Goal: Task Accomplishment & Management: Use online tool/utility

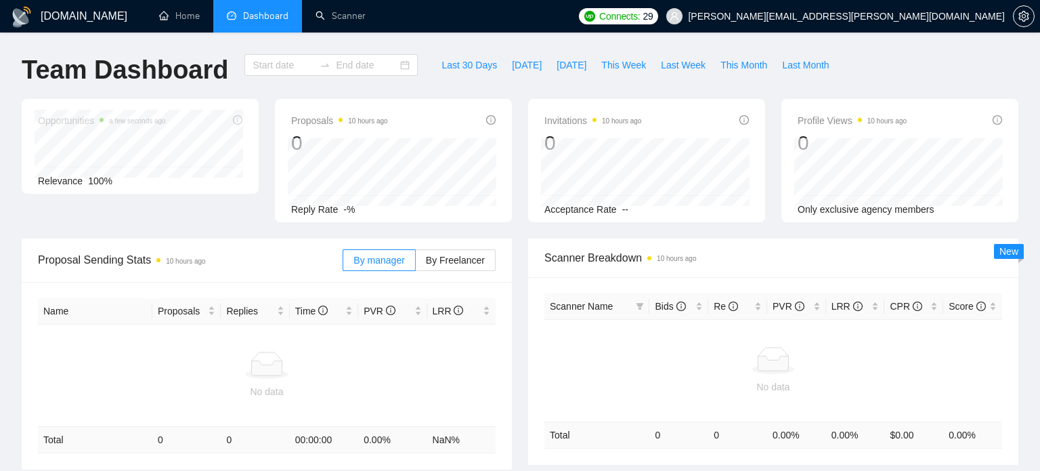
type input "[DATE]"
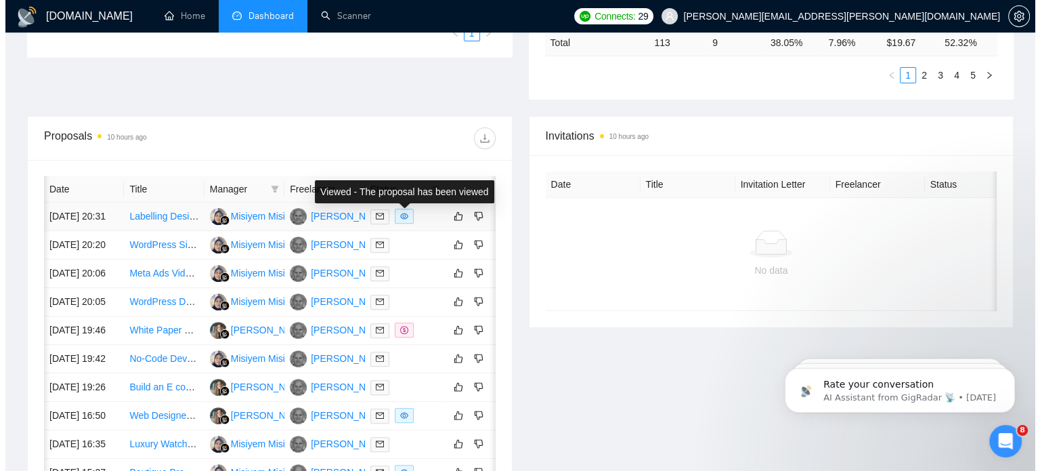
scroll to position [0, 22]
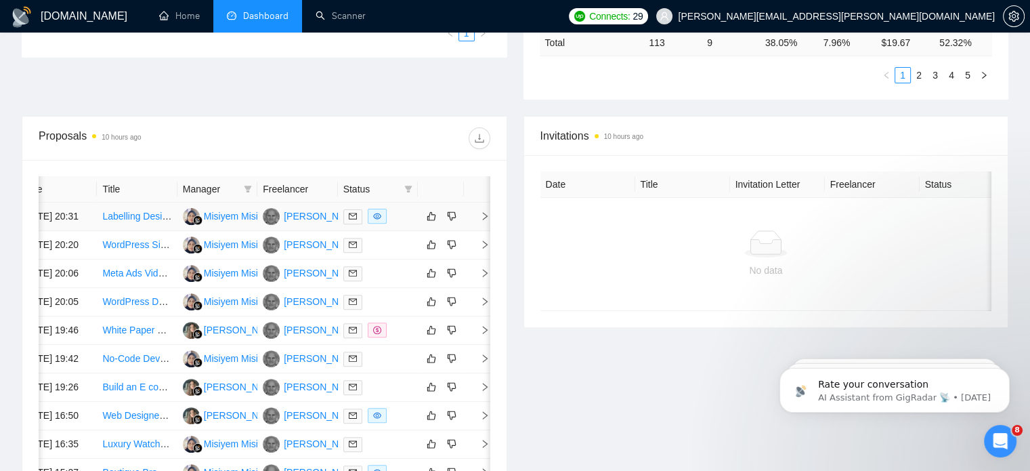
click at [482, 221] on icon "right" at bounding box center [484, 215] width 9 height 9
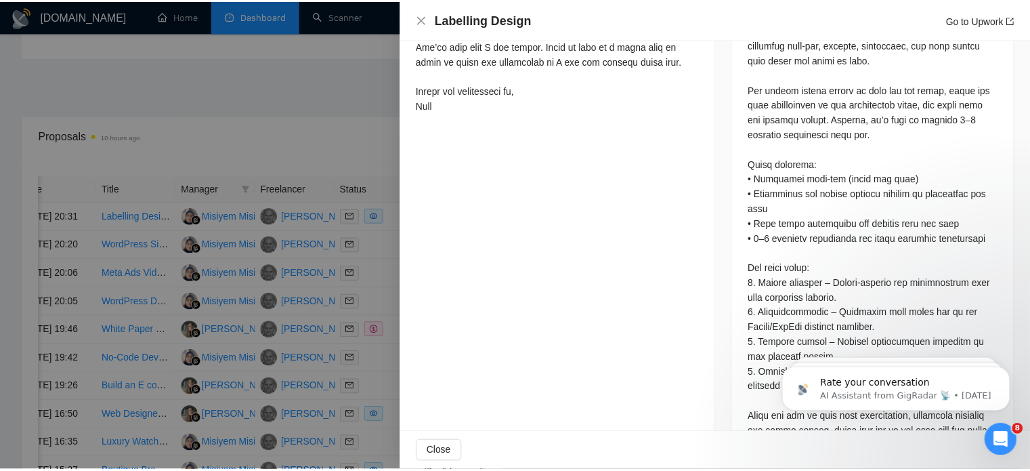
scroll to position [749, 0]
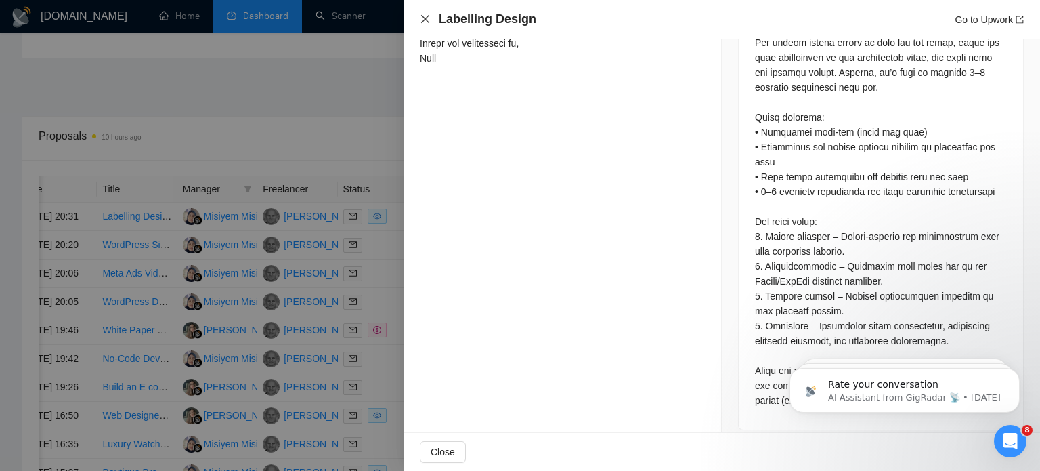
click at [424, 24] on icon "close" at bounding box center [425, 19] width 11 height 11
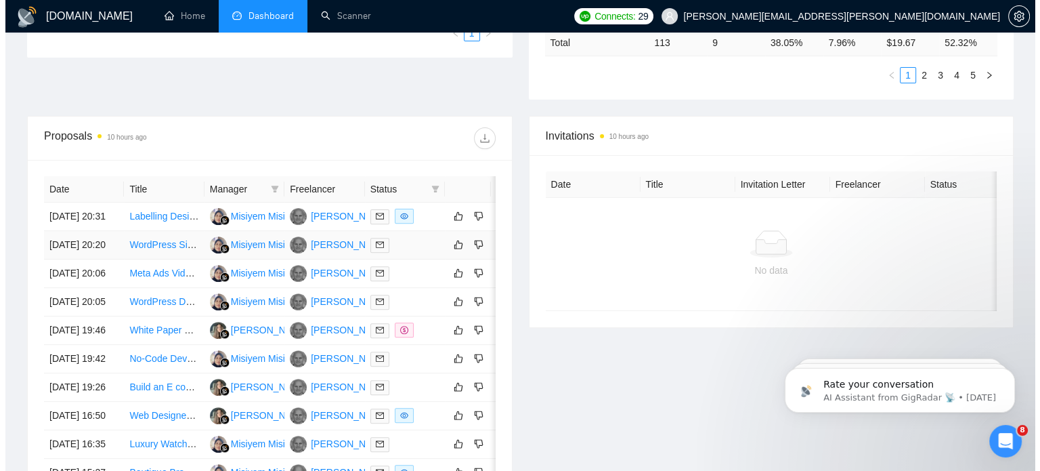
scroll to position [0, 22]
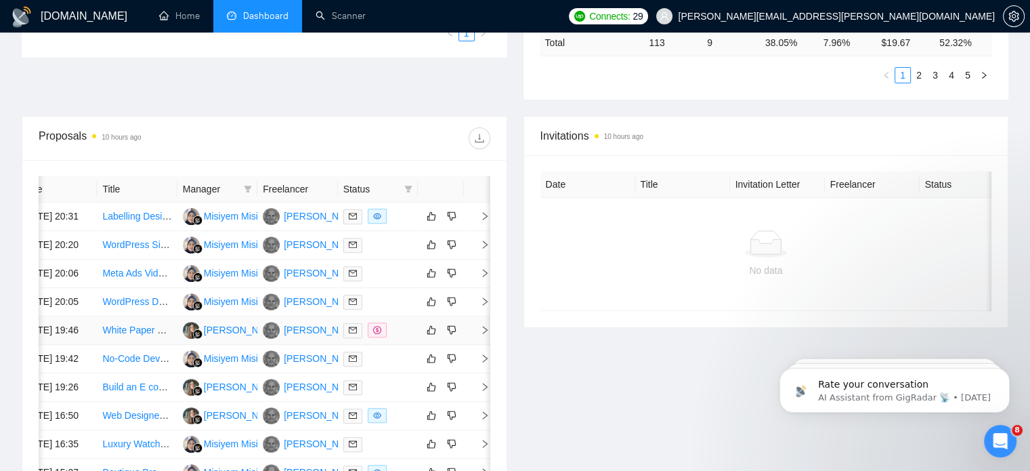
click at [485, 334] on icon "right" at bounding box center [484, 329] width 9 height 9
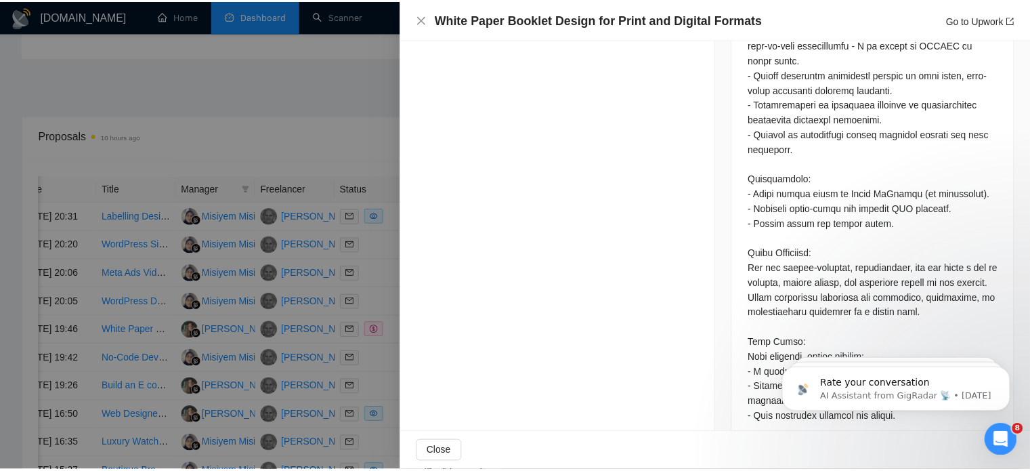
scroll to position [1039, 0]
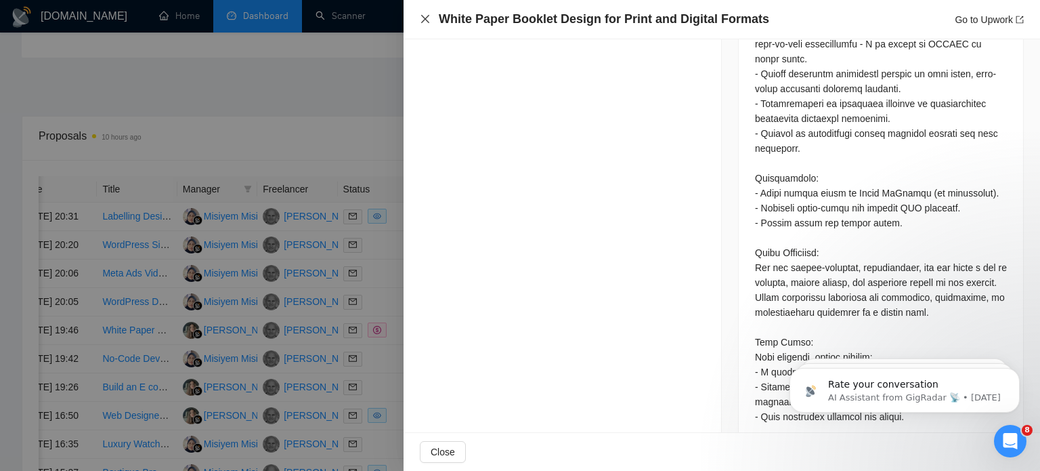
click at [425, 24] on icon "close" at bounding box center [425, 19] width 11 height 11
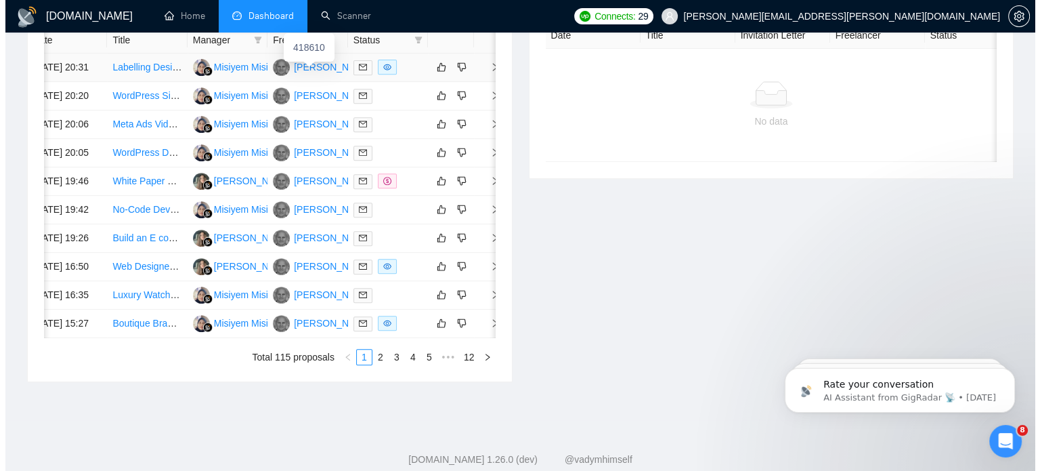
scroll to position [0, 22]
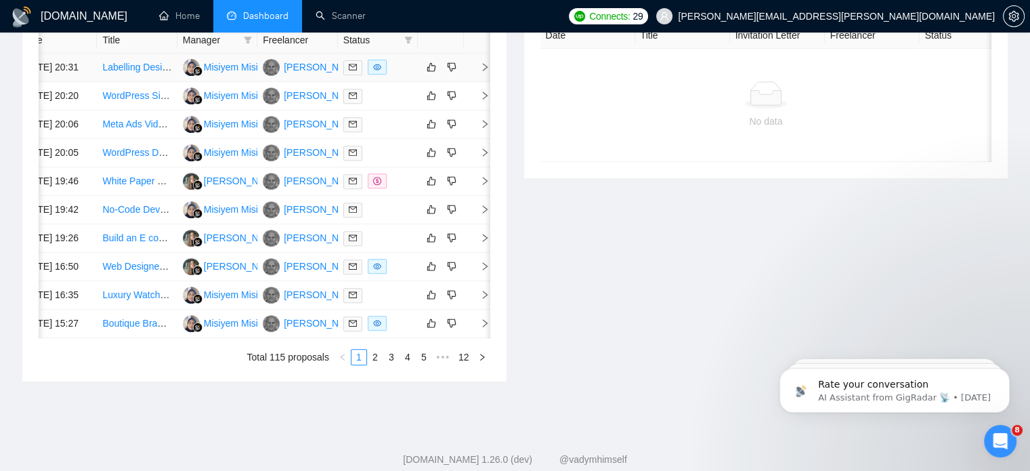
click at [480, 68] on icon "right" at bounding box center [484, 66] width 9 height 9
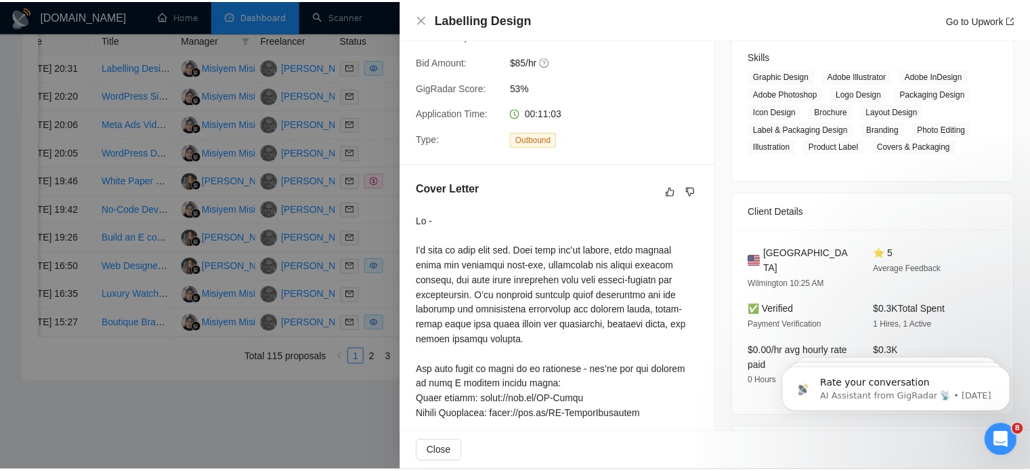
scroll to position [0, 0]
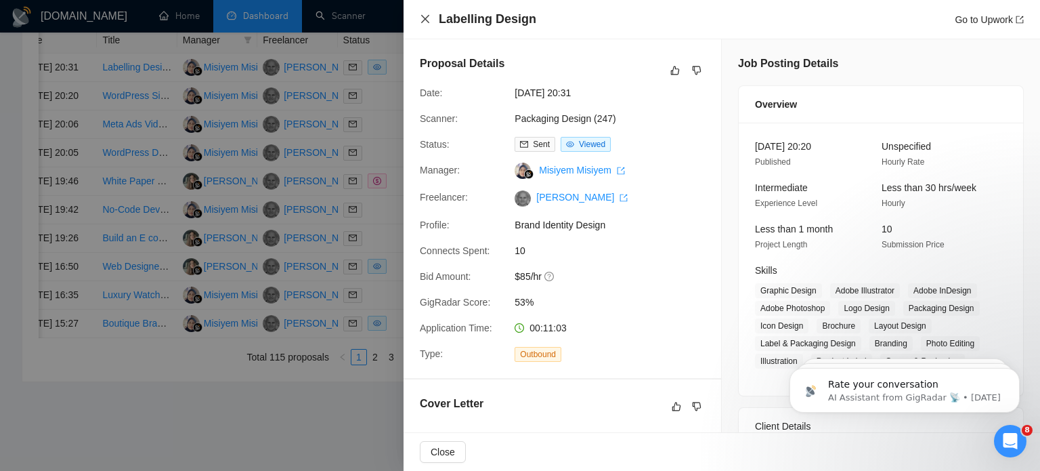
click at [428, 21] on icon "close" at bounding box center [425, 19] width 11 height 11
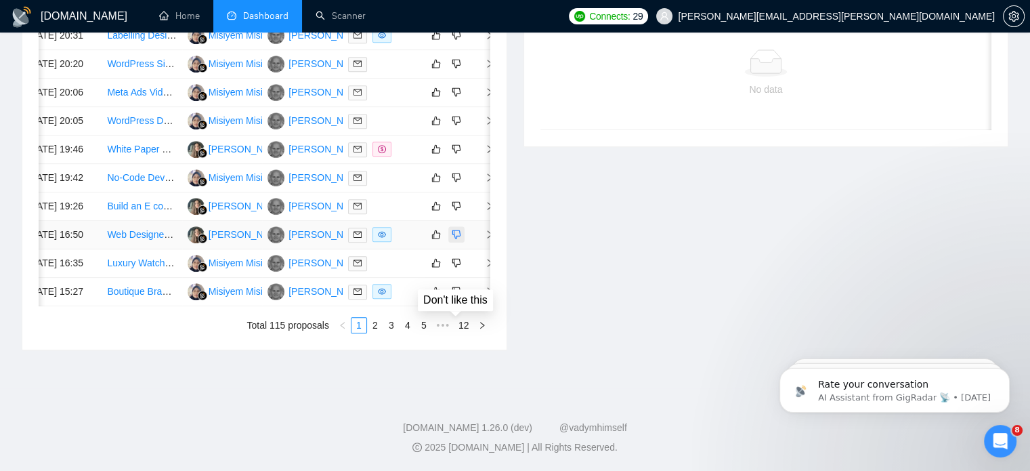
scroll to position [0, 22]
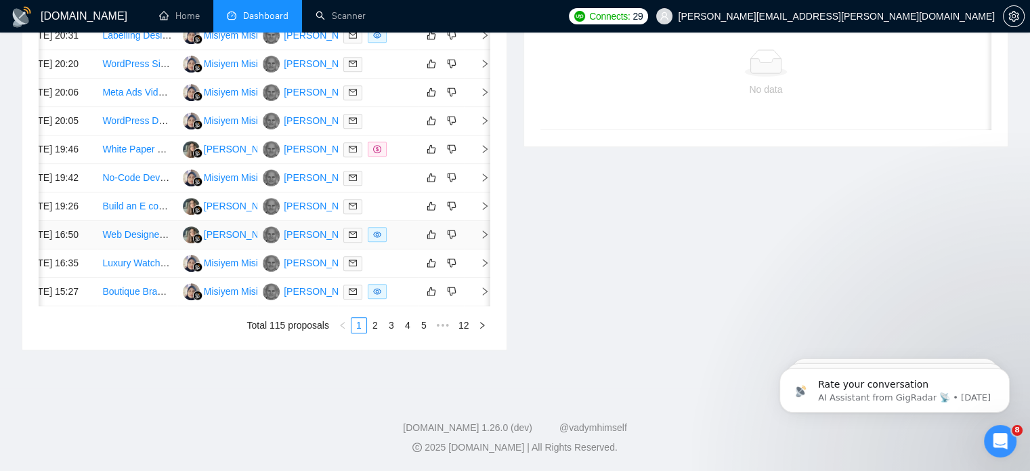
click at [483, 238] on icon "right" at bounding box center [485, 234] width 5 height 8
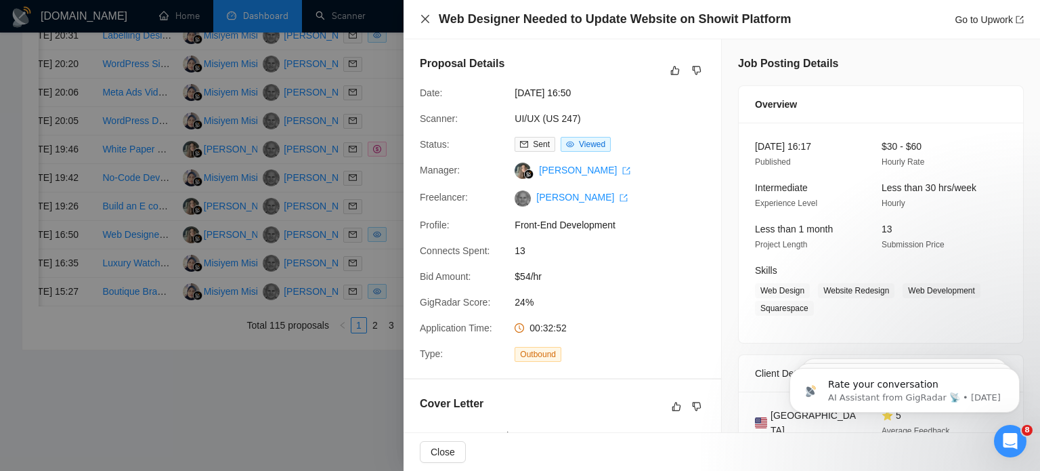
click at [426, 18] on icon "close" at bounding box center [425, 19] width 8 height 8
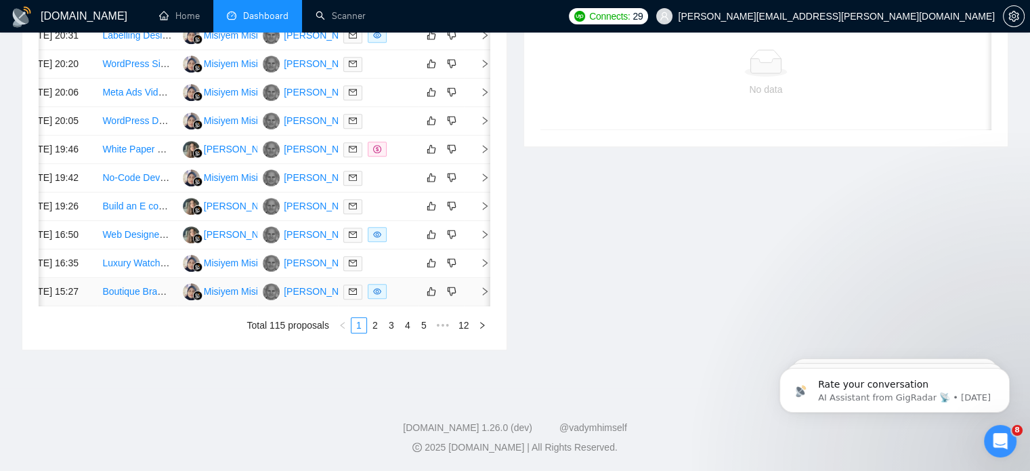
click at [485, 292] on icon "right" at bounding box center [484, 290] width 9 height 9
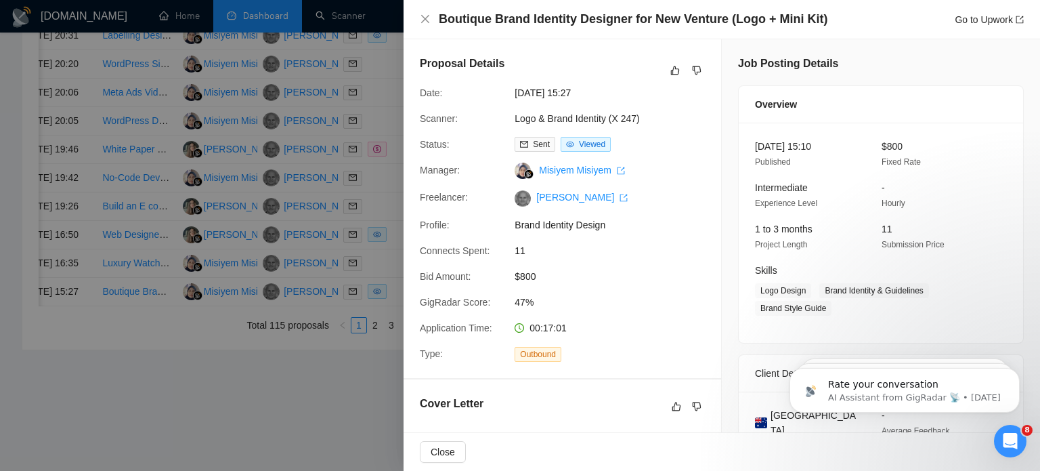
click at [422, 12] on div "Boutique Brand Identity Designer for New Venture (Logo + Mini Kit) Go to Upwork" at bounding box center [722, 19] width 604 height 17
click at [427, 20] on icon "close" at bounding box center [425, 19] width 11 height 11
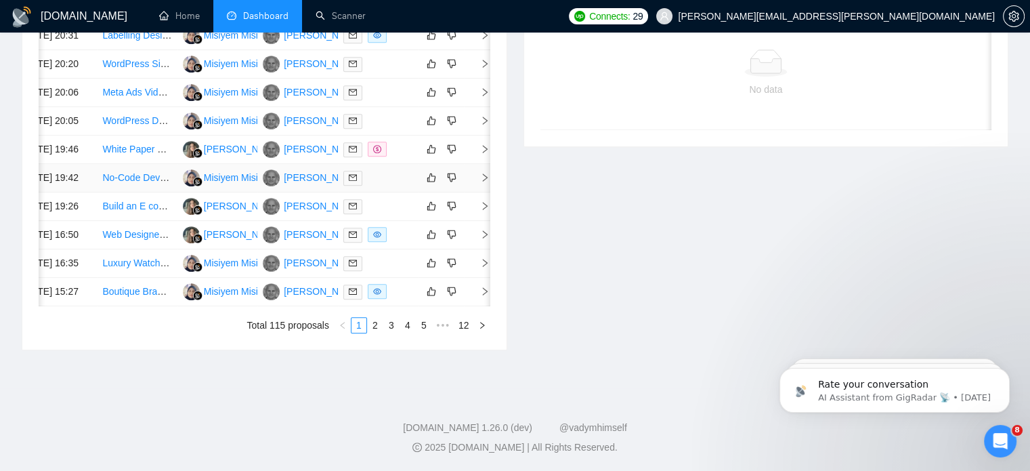
click at [480, 182] on icon "right" at bounding box center [484, 177] width 9 height 9
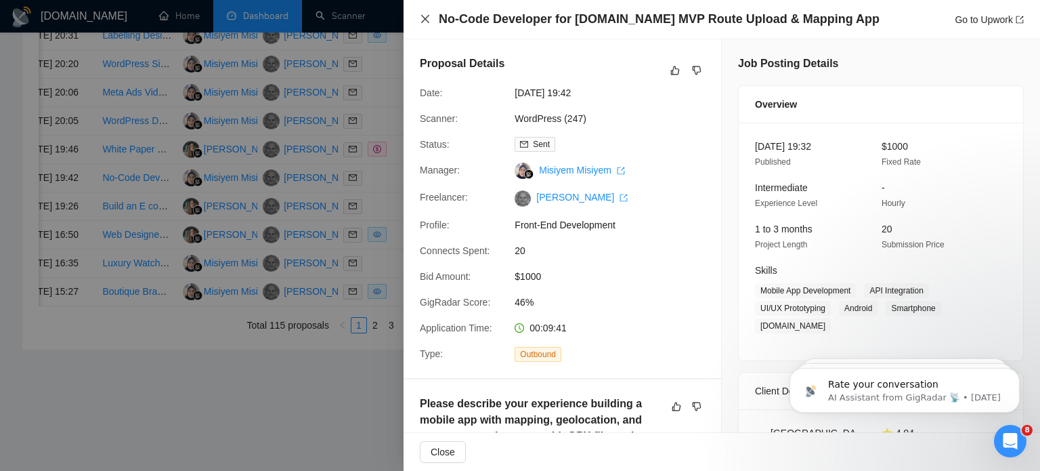
click at [430, 18] on icon "close" at bounding box center [425, 19] width 11 height 11
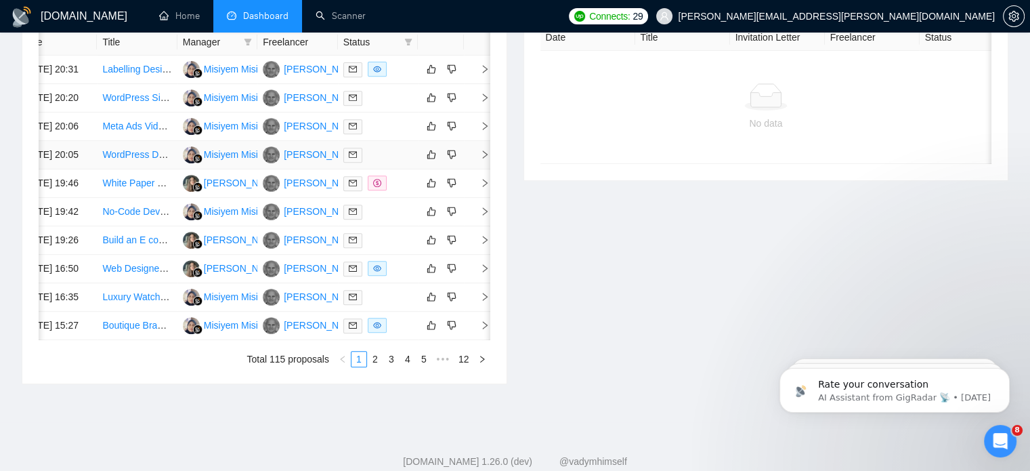
click at [482, 159] on icon "right" at bounding box center [484, 154] width 9 height 9
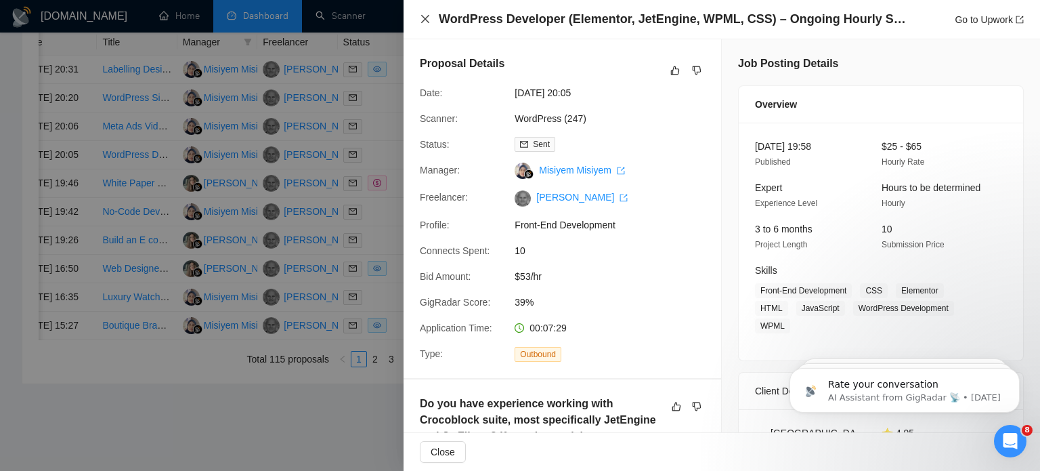
click at [430, 18] on icon "close" at bounding box center [425, 19] width 11 height 11
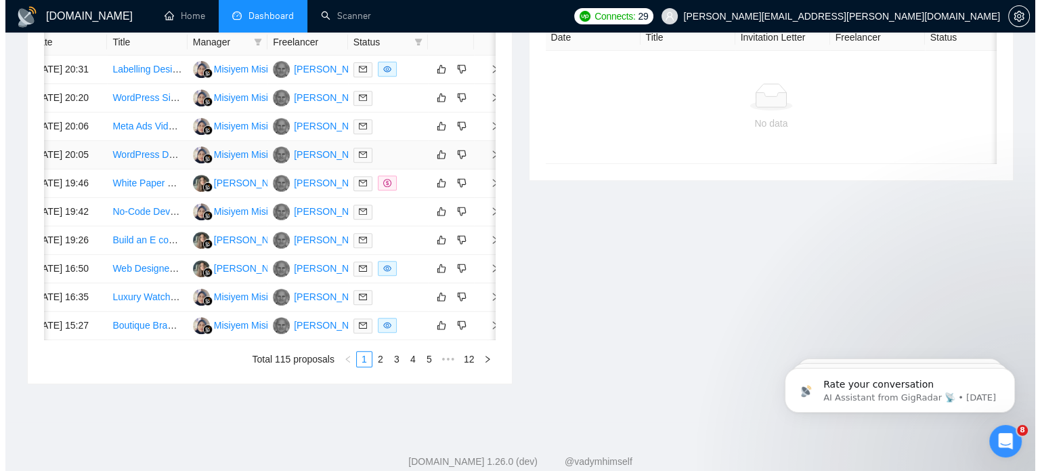
scroll to position [738, 0]
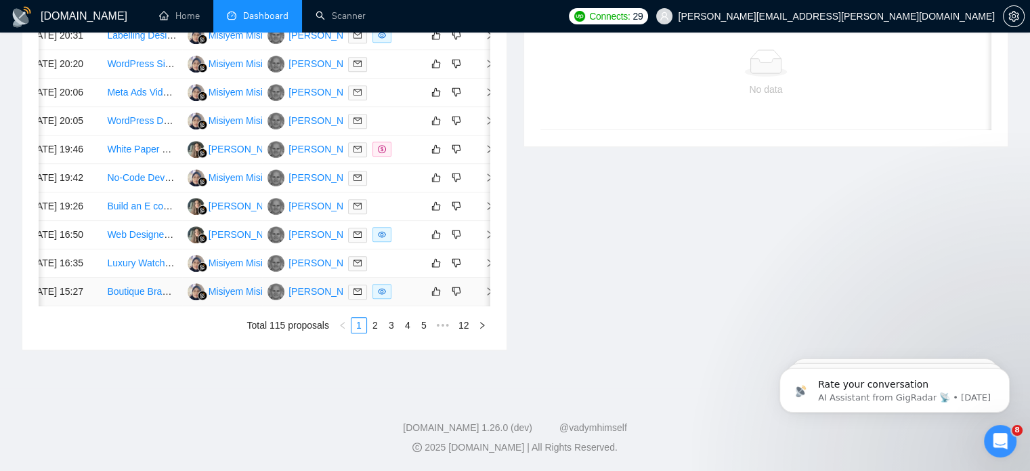
click at [486, 286] on icon "right" at bounding box center [489, 290] width 9 height 9
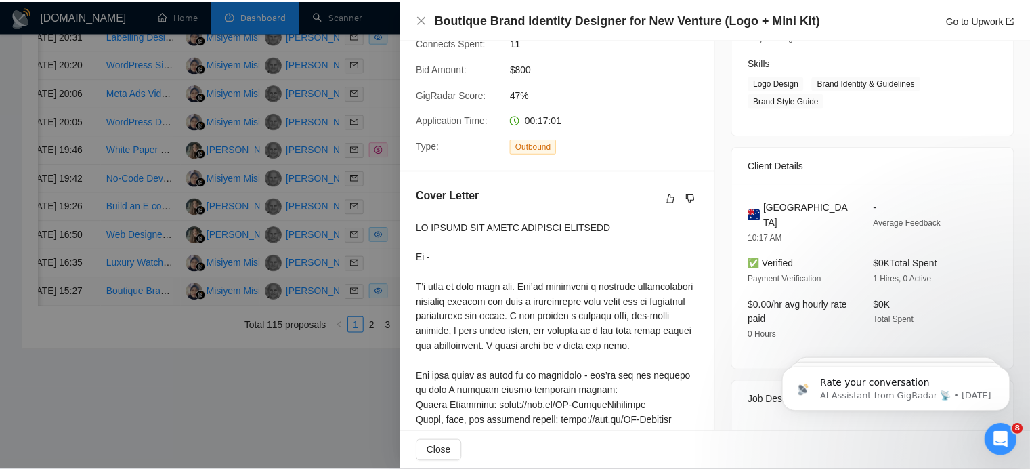
scroll to position [0, 0]
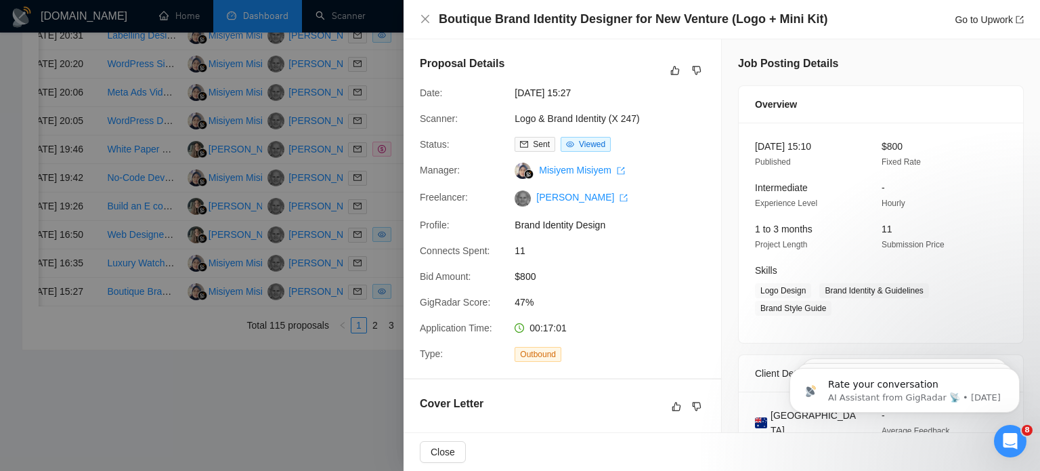
click at [418, 16] on div "Boutique Brand Identity Designer for New Venture (Logo + Mini Kit) Go to Upwork" at bounding box center [721, 19] width 636 height 39
click at [424, 18] on icon "close" at bounding box center [425, 19] width 8 height 8
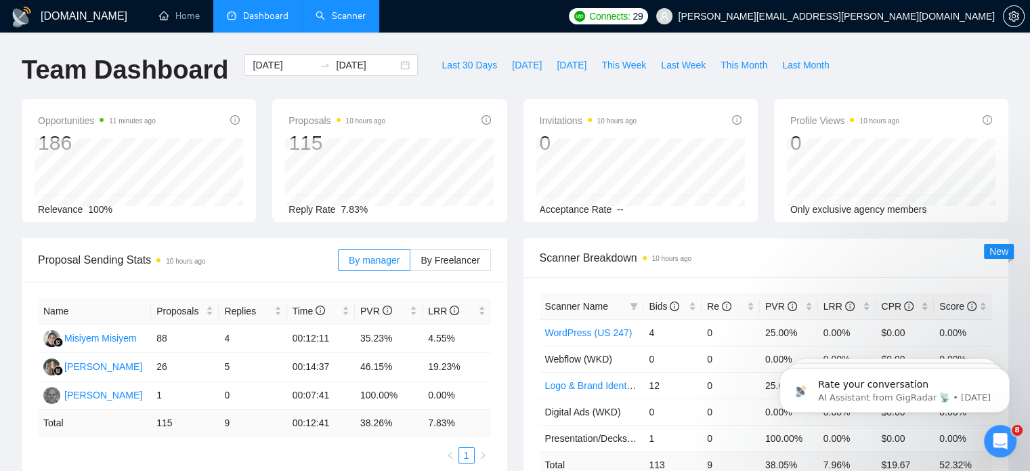
click at [350, 13] on link "Scanner" at bounding box center [340, 16] width 50 height 12
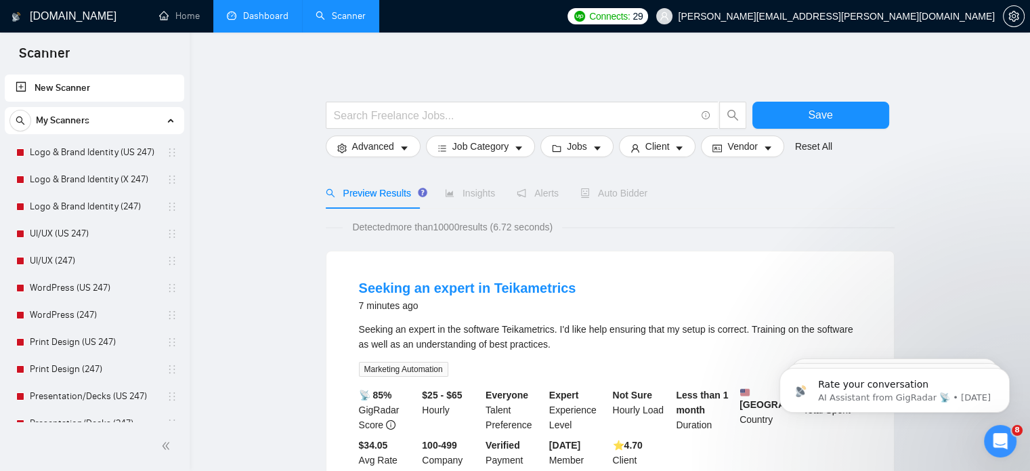
click at [286, 22] on link "Dashboard" at bounding box center [258, 16] width 62 height 12
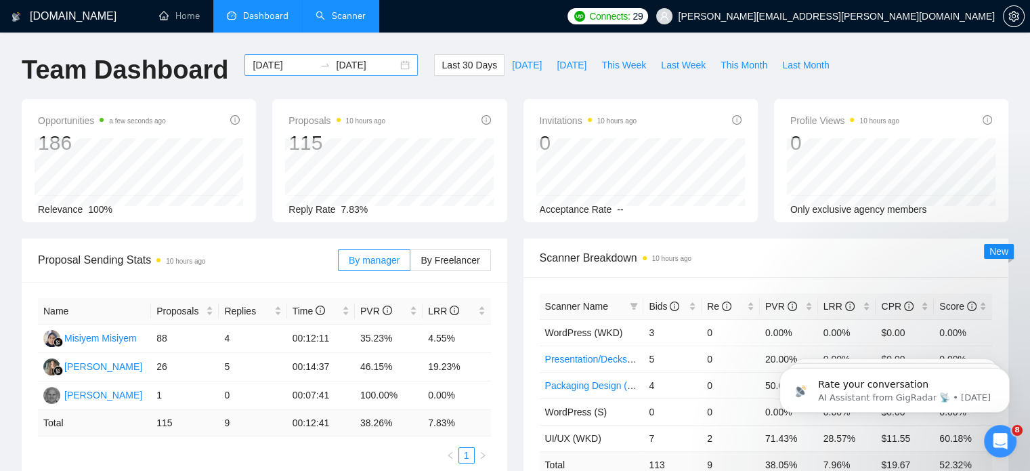
click at [395, 63] on div "[DATE] [DATE]" at bounding box center [330, 65] width 173 height 22
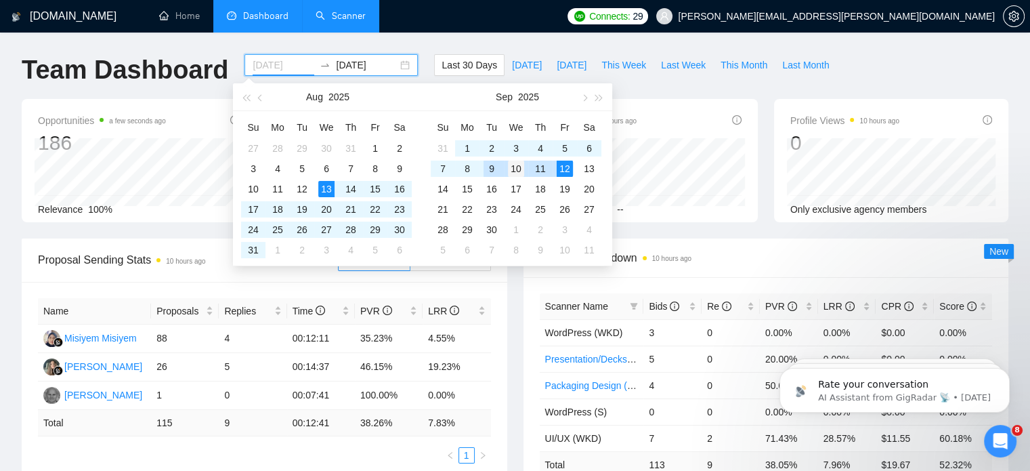
type input "[DATE]"
click at [513, 166] on div "10" at bounding box center [516, 168] width 16 height 16
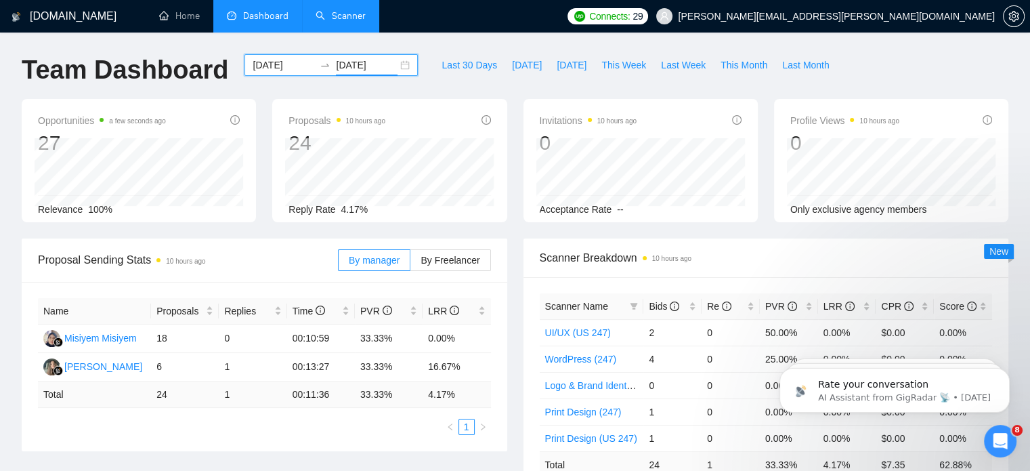
click at [347, 68] on input "[DATE]" at bounding box center [367, 65] width 62 height 15
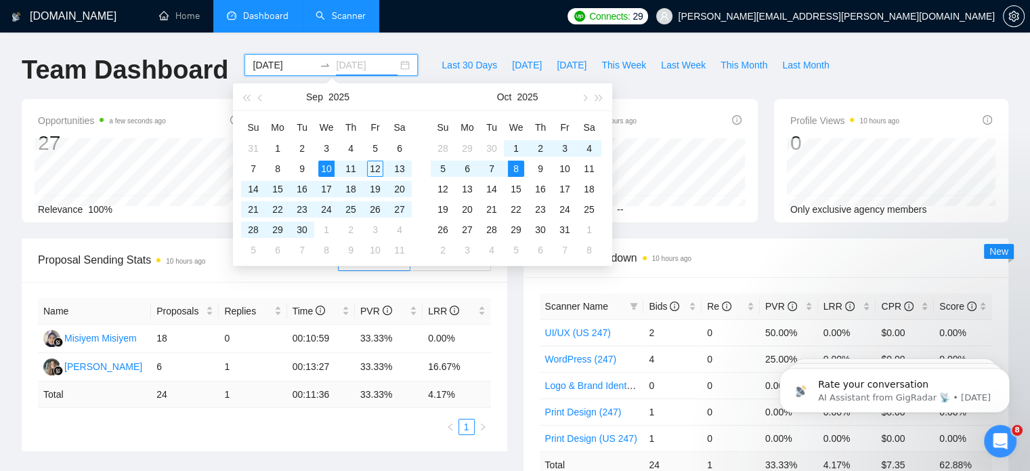
click at [325, 167] on div "10" at bounding box center [326, 168] width 16 height 16
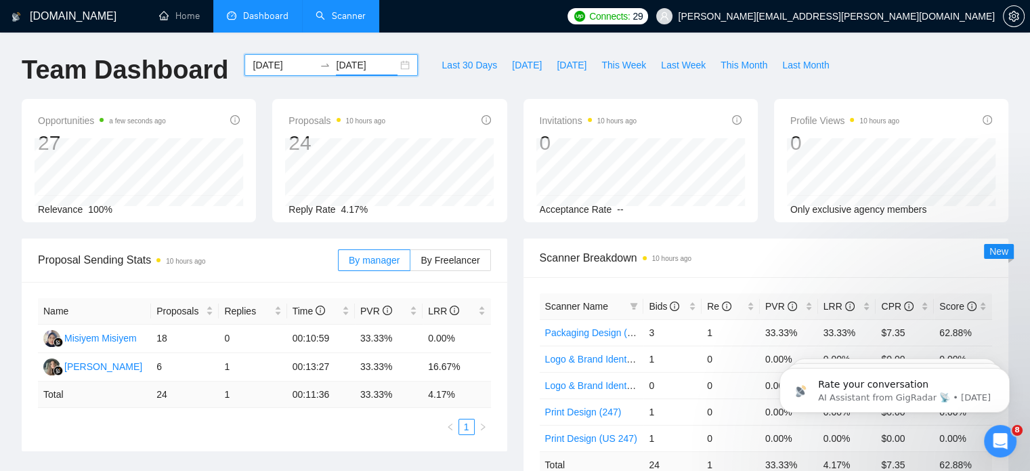
click at [336, 66] on input "[DATE]" at bounding box center [367, 65] width 62 height 15
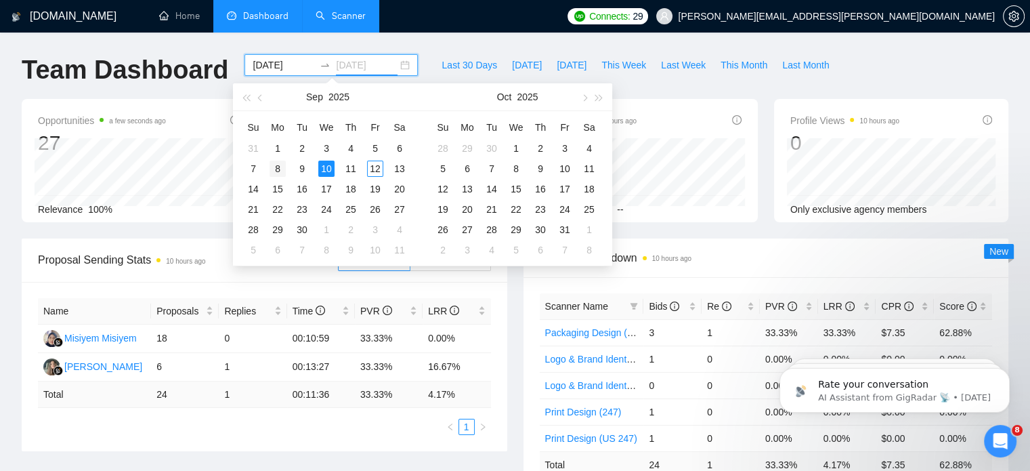
type input "[DATE]"
click at [276, 163] on div "8" at bounding box center [277, 168] width 16 height 16
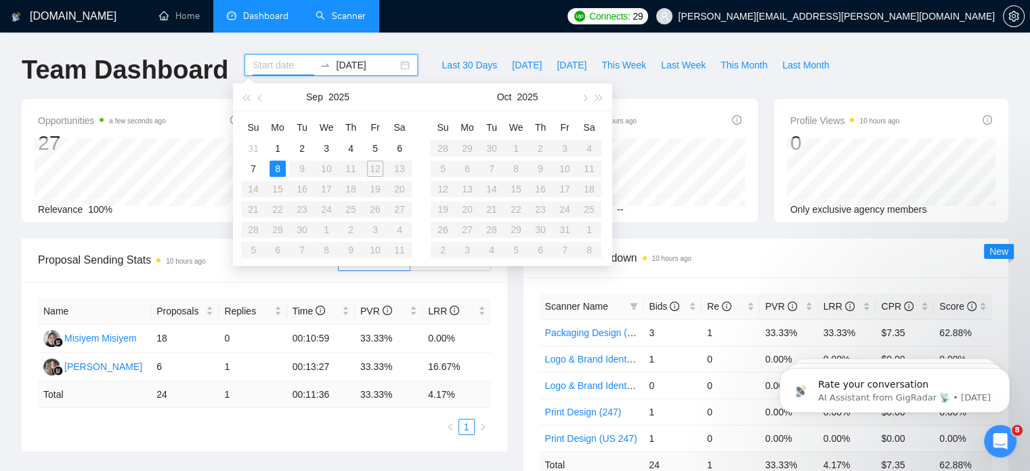
click at [376, 167] on table "Su Mo Tu We Th Fr Sa 31 1 2 3 4 5 6 7 8 9 10 11 12 13 14 15 16 17 18 19 20 21 2…" at bounding box center [326, 188] width 171 height 144
type input "[DATE]"
click at [277, 64] on input at bounding box center [284, 65] width 62 height 15
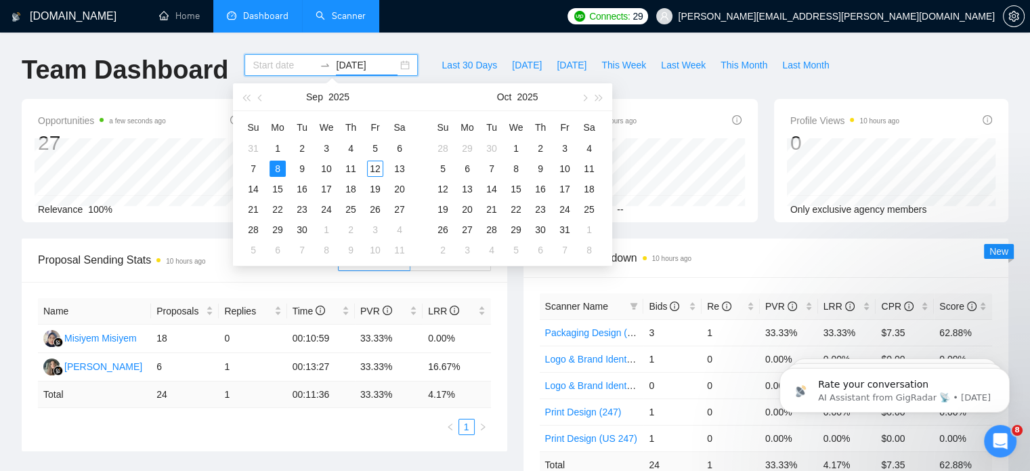
click at [343, 68] on input "[DATE]" at bounding box center [367, 65] width 62 height 15
type input "[DATE]"
click at [374, 165] on div "12" at bounding box center [375, 168] width 16 height 16
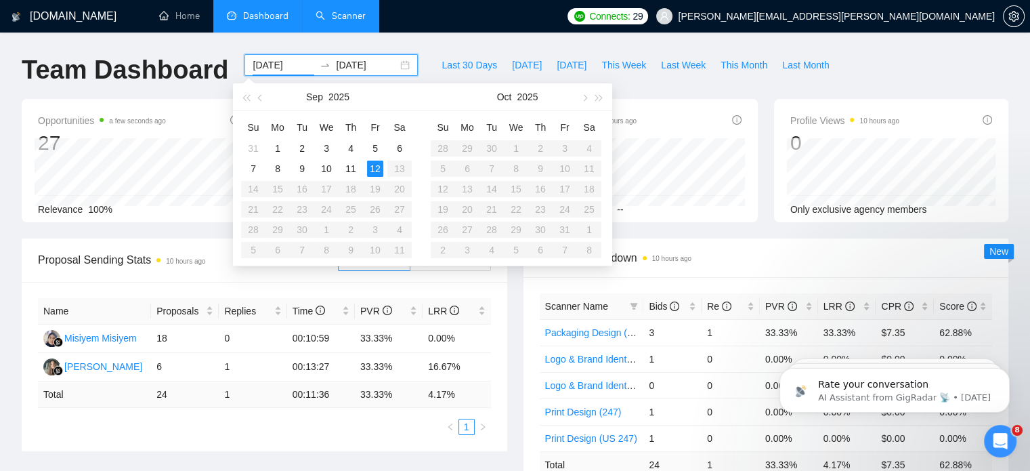
type input "[DATE]"
click at [279, 165] on div "8" at bounding box center [277, 168] width 16 height 16
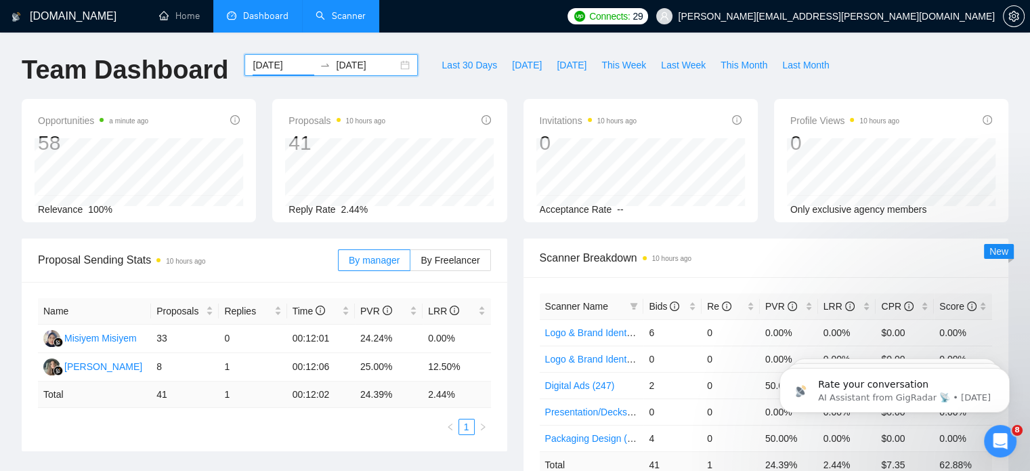
click at [366, 64] on input "[DATE]" at bounding box center [367, 65] width 62 height 15
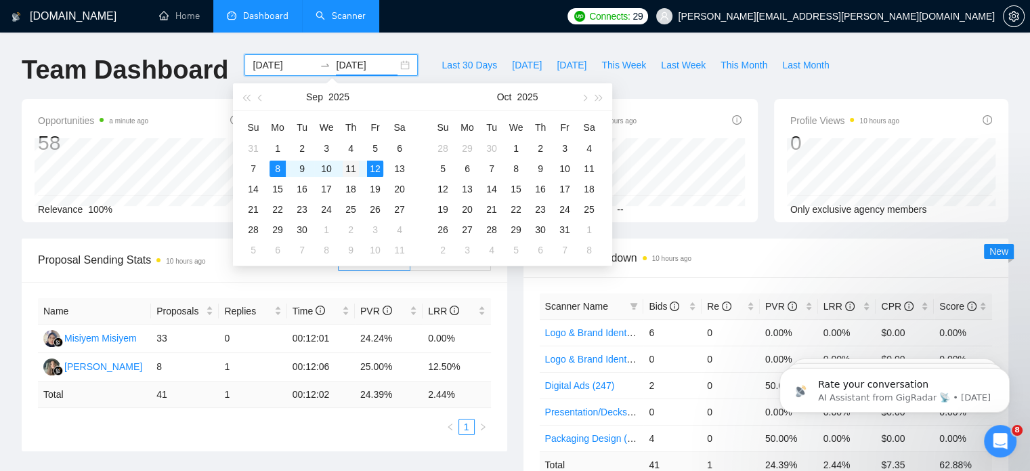
type input "[DATE]"
click at [349, 167] on div "11" at bounding box center [351, 168] width 16 height 16
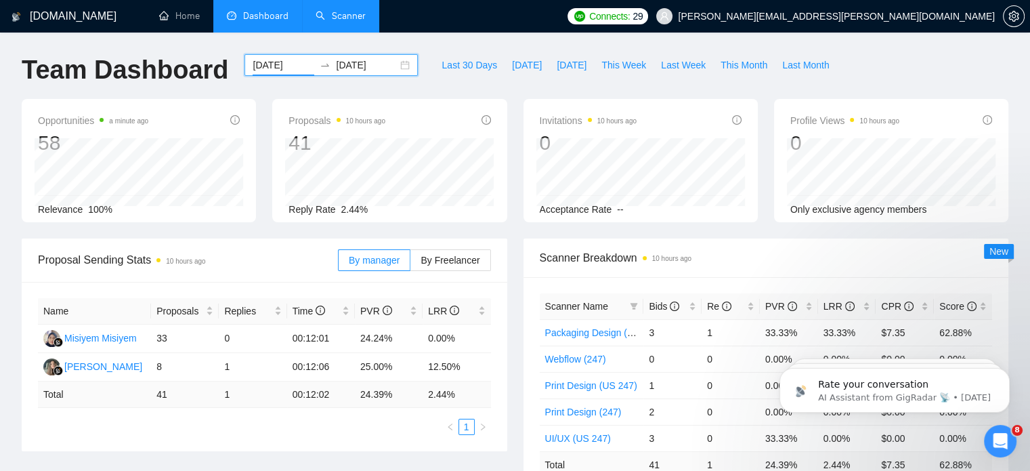
click at [206, 95] on div "Team Dashboard" at bounding box center [125, 76] width 223 height 45
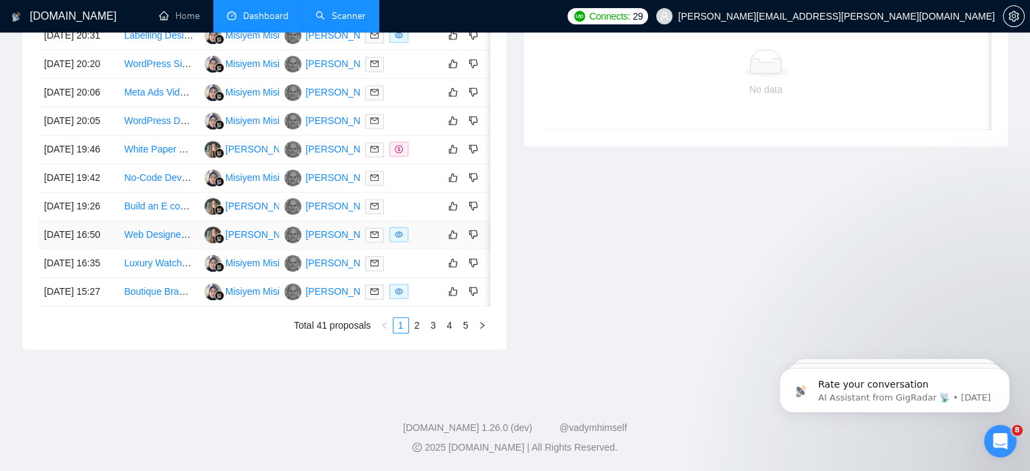
scroll to position [737, 0]
click at [420, 328] on link "2" at bounding box center [417, 325] width 15 height 15
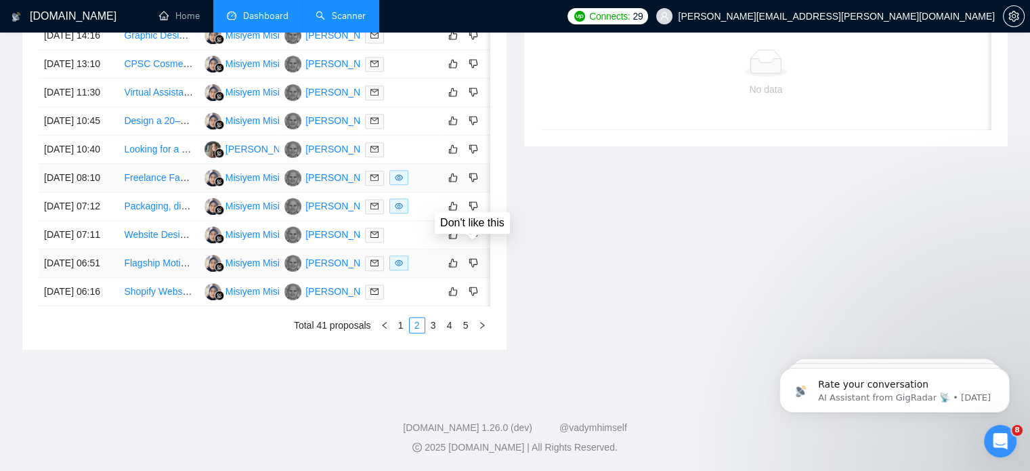
scroll to position [738, 0]
click at [434, 333] on div "Date Title Manager Freelancer Status [DATE] 14:16 Graphic Designer for PASSION:…" at bounding box center [264, 164] width 484 height 370
click at [434, 326] on link "3" at bounding box center [433, 325] width 15 height 15
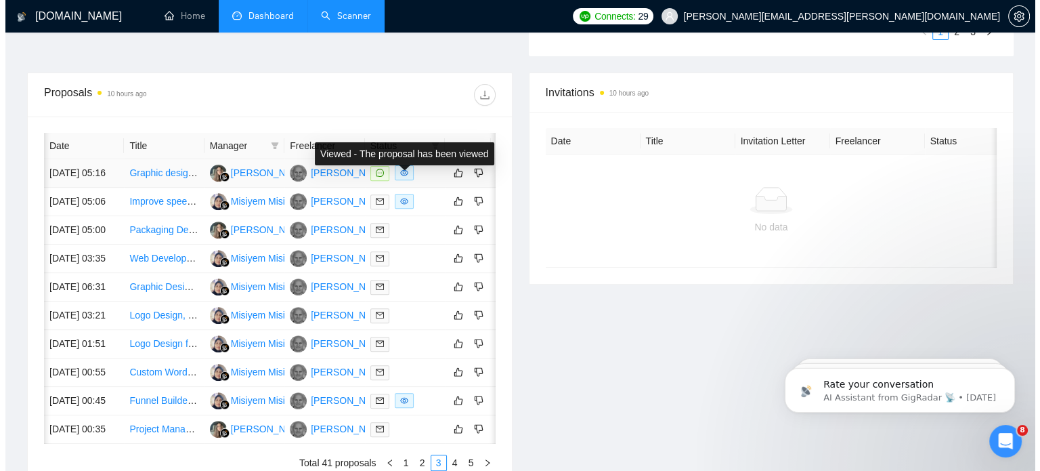
scroll to position [0, 22]
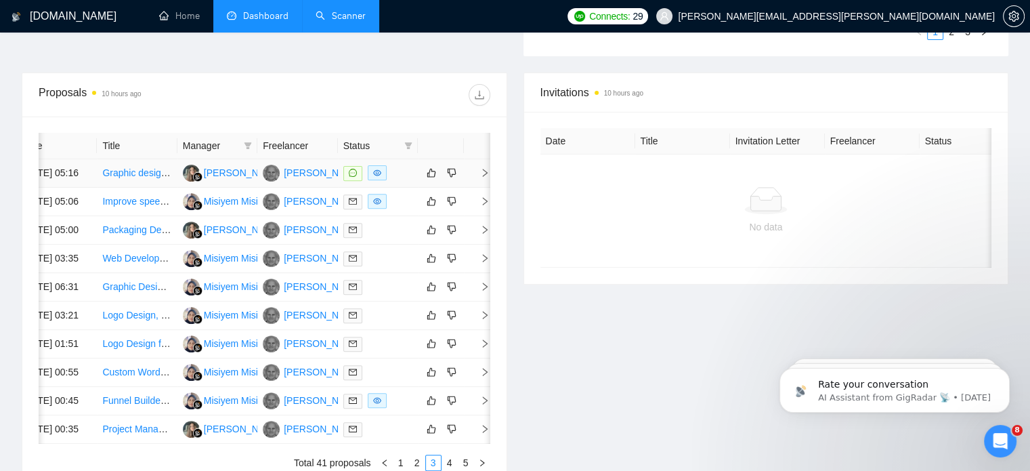
click at [484, 177] on icon "right" at bounding box center [485, 173] width 5 height 8
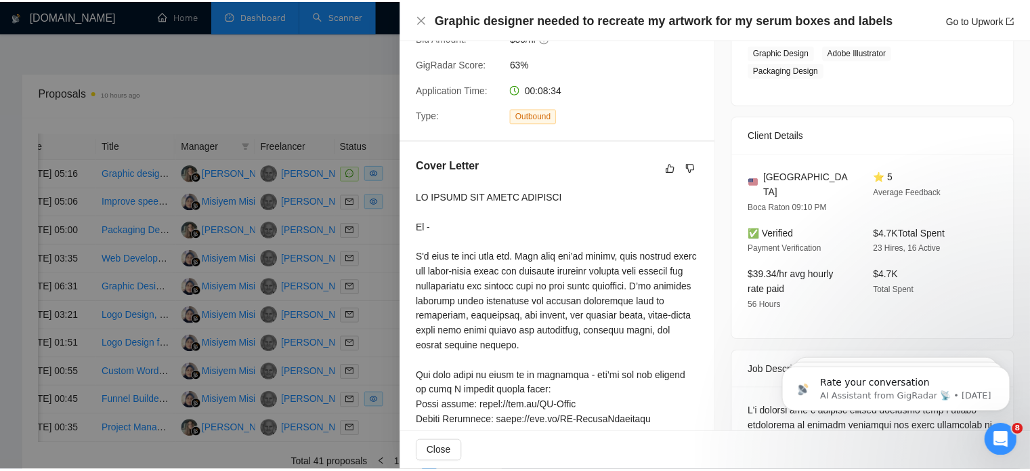
scroll to position [351, 0]
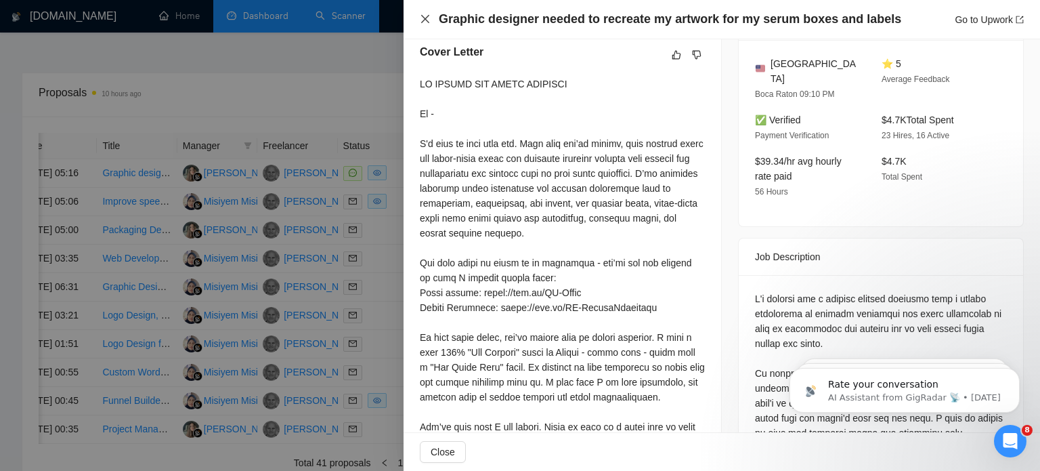
click at [428, 18] on icon "close" at bounding box center [425, 19] width 11 height 11
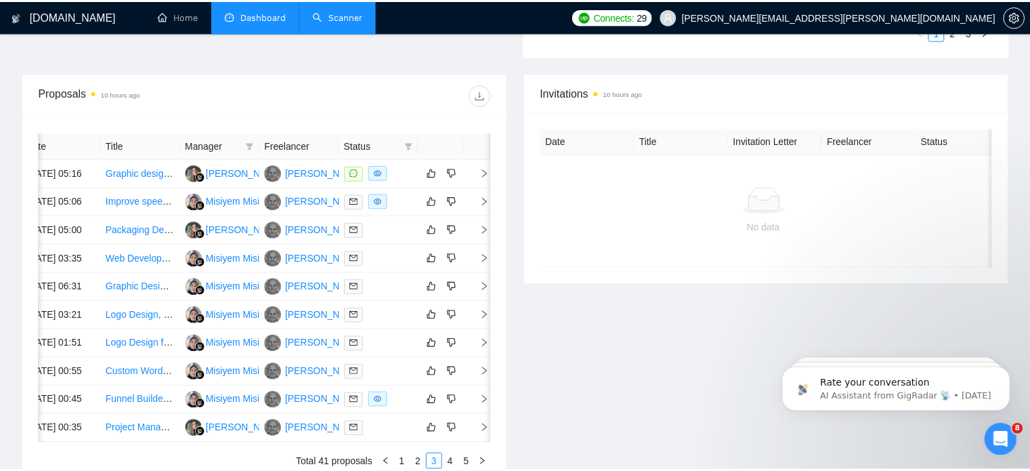
scroll to position [0, 17]
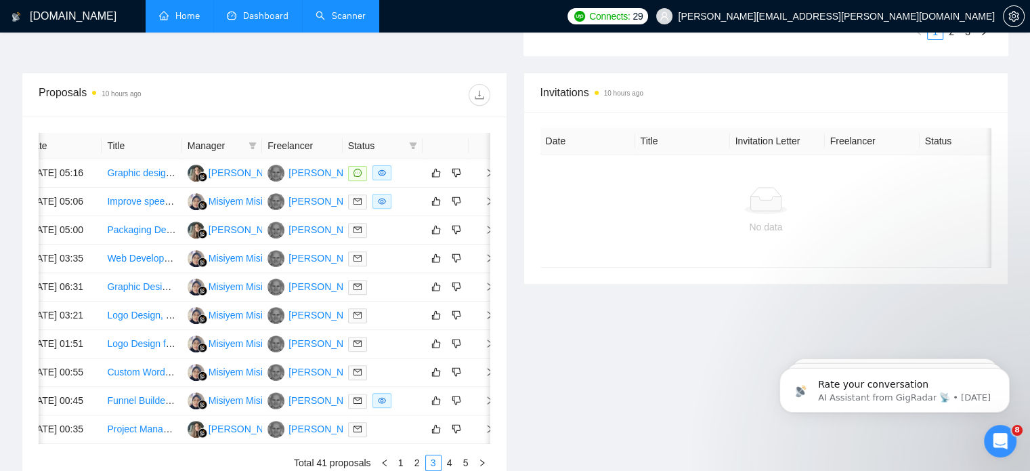
click at [192, 22] on link "Home" at bounding box center [179, 16] width 41 height 12
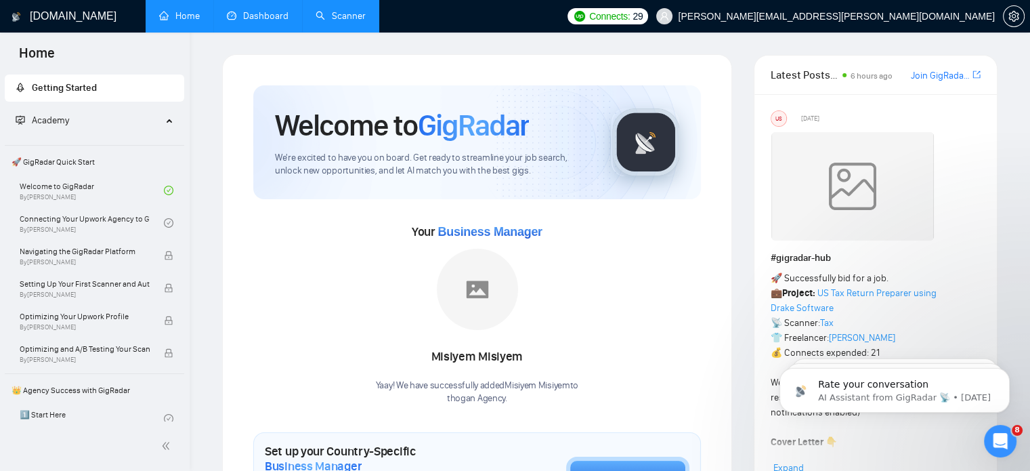
click at [339, 10] on link "Scanner" at bounding box center [340, 16] width 50 height 12
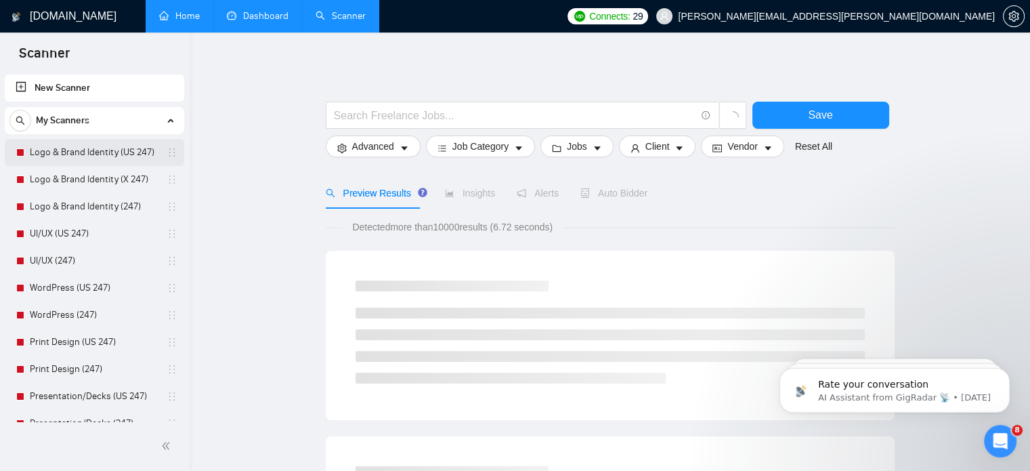
click at [114, 159] on link "Logo & Brand Identity (US 247)" at bounding box center [94, 152] width 129 height 27
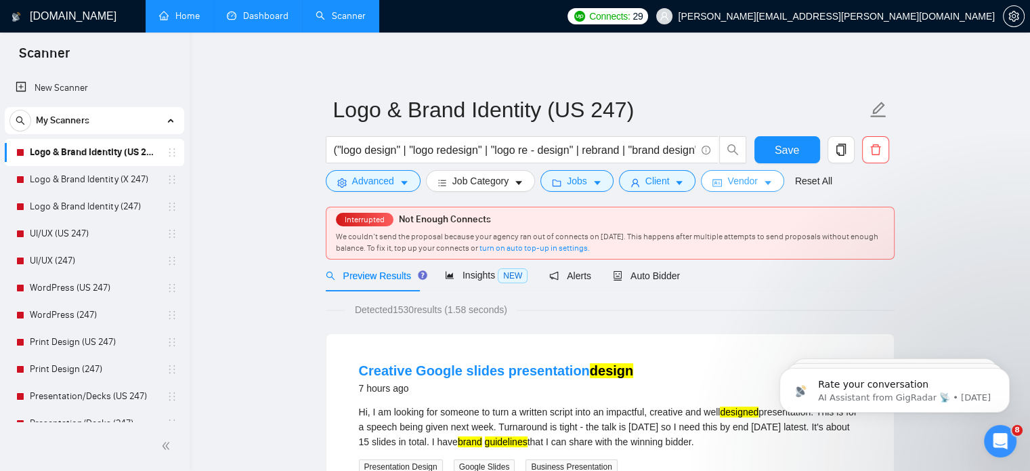
click at [756, 187] on button "Vendor" at bounding box center [742, 181] width 83 height 22
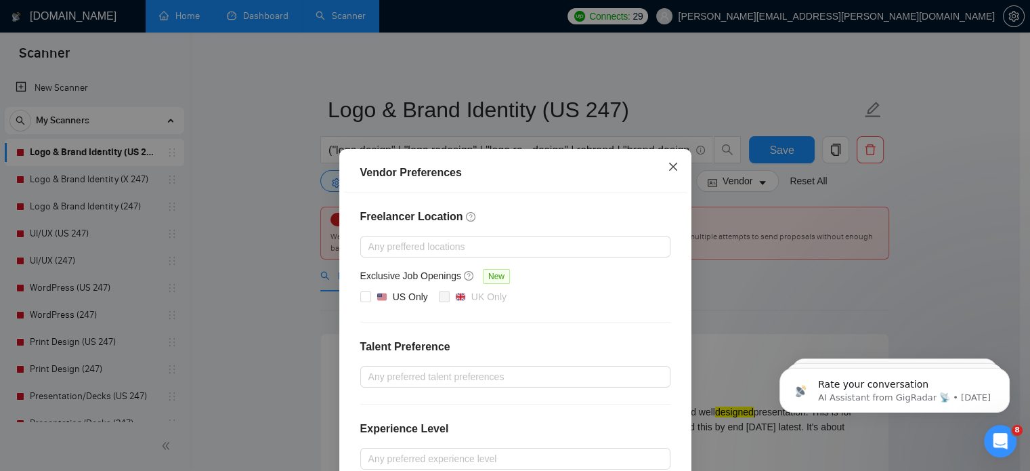
click at [668, 172] on icon "close" at bounding box center [673, 166] width 11 height 11
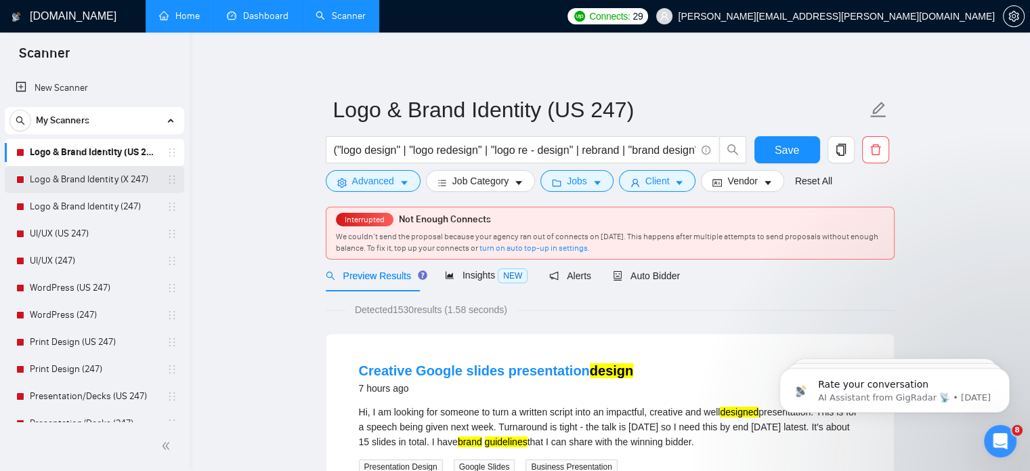
click at [103, 178] on link "Logo & Brand Identity (X 247)" at bounding box center [94, 179] width 129 height 27
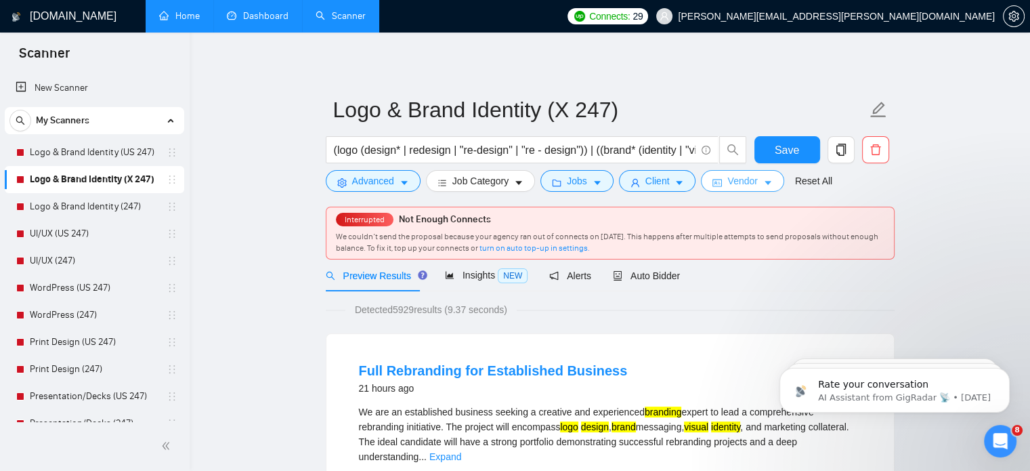
click at [732, 179] on span "Vendor" at bounding box center [742, 180] width 30 height 15
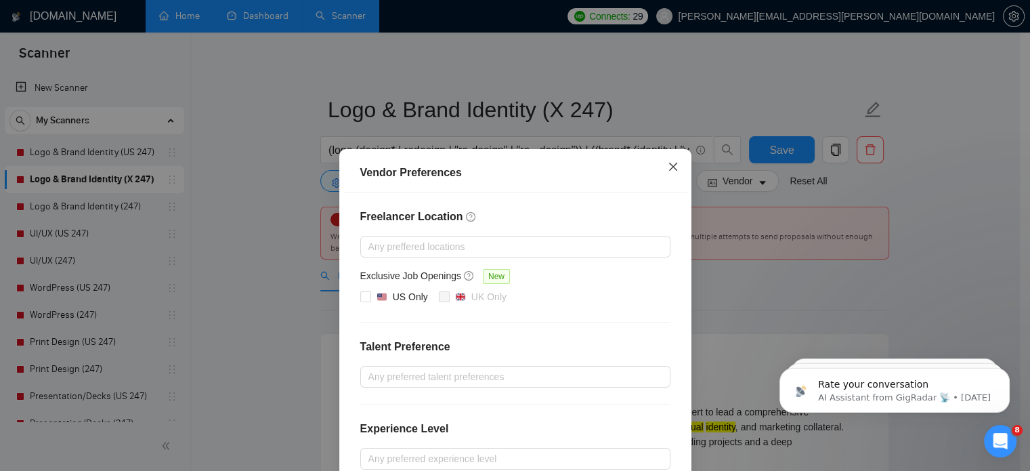
click at [668, 171] on icon "close" at bounding box center [672, 166] width 8 height 8
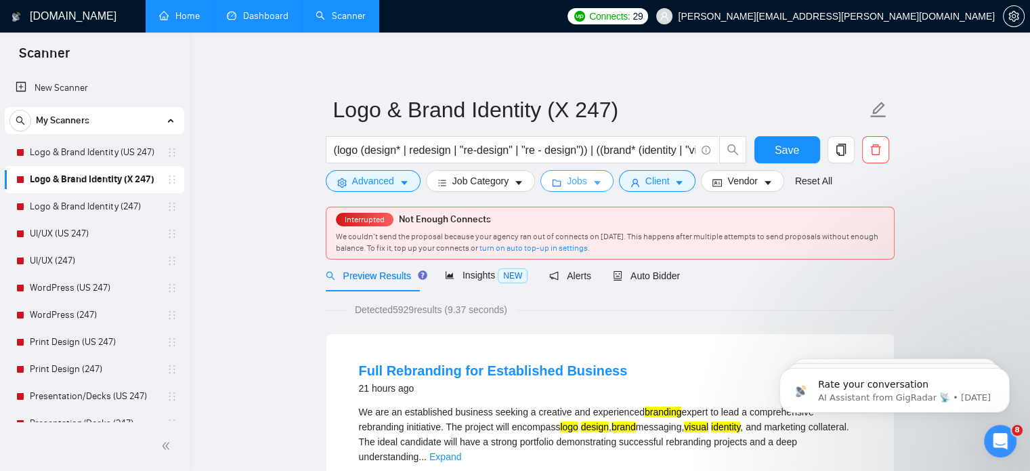
click at [580, 175] on span "Jobs" at bounding box center [577, 180] width 20 height 15
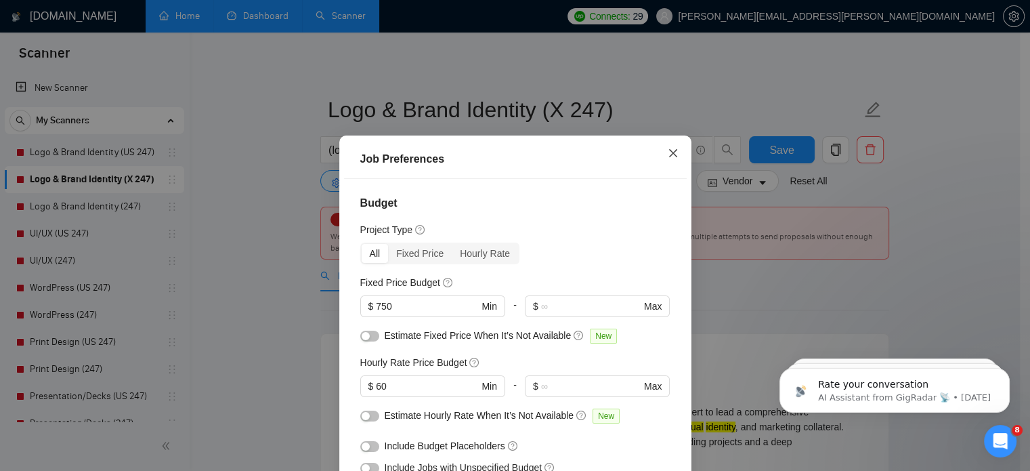
click at [673, 148] on span "Close" at bounding box center [673, 153] width 37 height 37
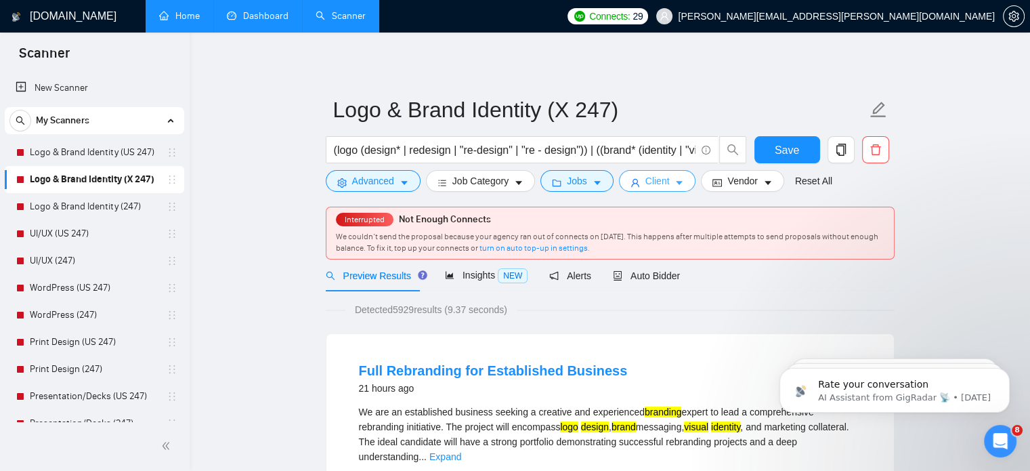
click at [661, 176] on span "Client" at bounding box center [657, 180] width 24 height 15
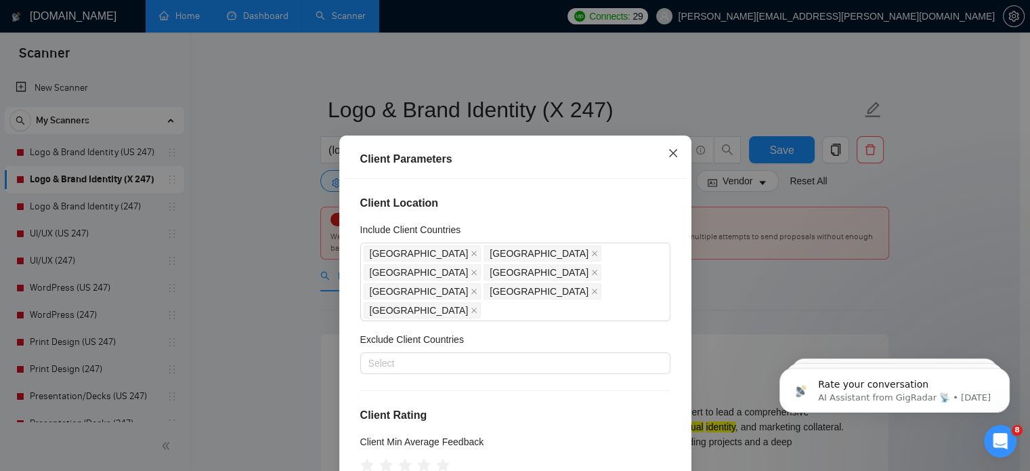
click at [668, 156] on icon "close" at bounding box center [672, 153] width 8 height 8
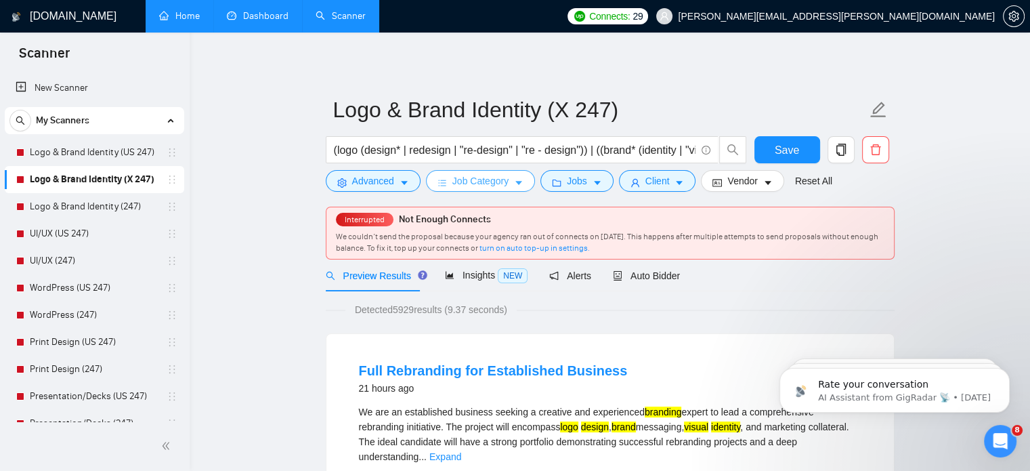
click at [509, 185] on button "Job Category" at bounding box center [480, 181] width 109 height 22
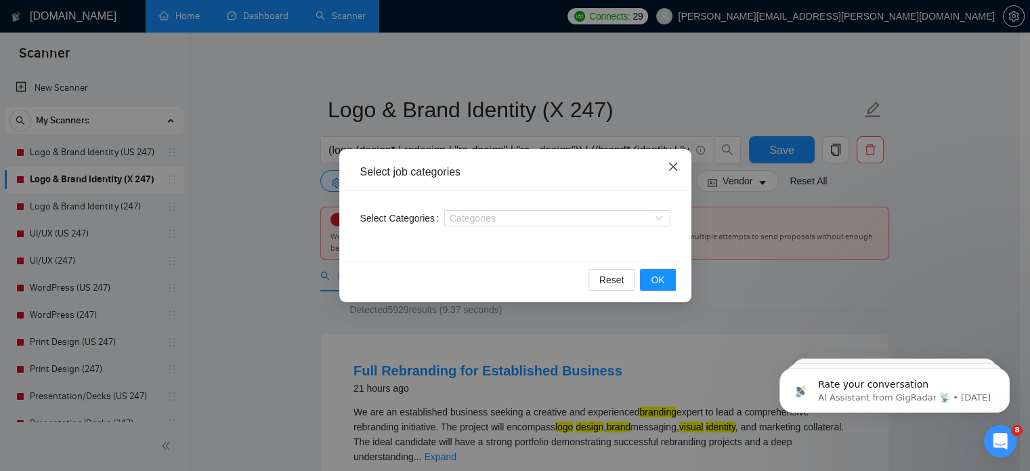
click at [670, 165] on icon "close" at bounding box center [672, 166] width 8 height 8
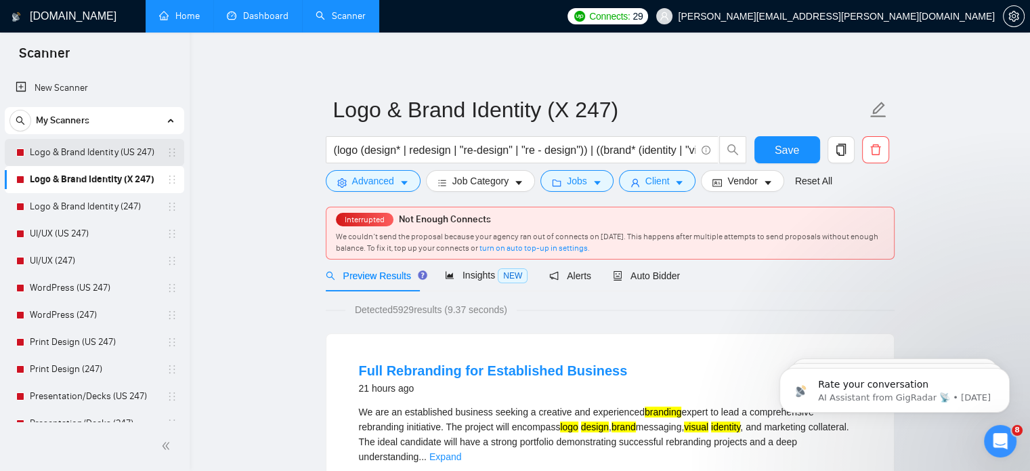
click at [112, 154] on link "Logo & Brand Identity (US 247)" at bounding box center [94, 152] width 129 height 27
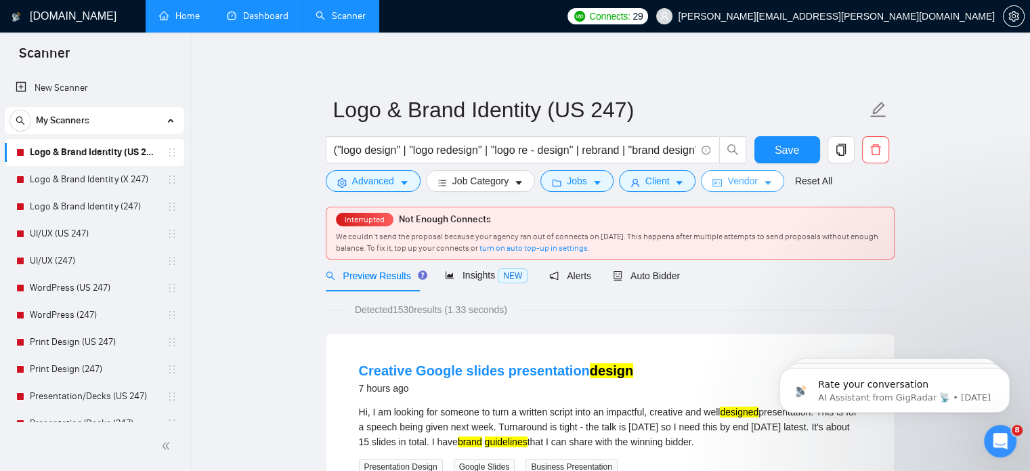
click at [763, 179] on icon "caret-down" at bounding box center [767, 182] width 9 height 9
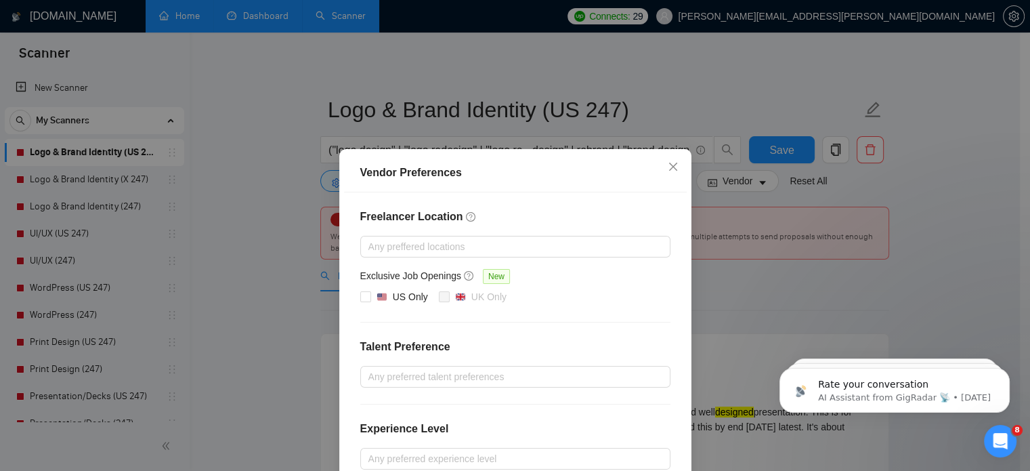
click at [241, 195] on div "Vendor Preferences Freelancer Location Any preffered locations Exclusive Job Op…" at bounding box center [515, 235] width 1030 height 471
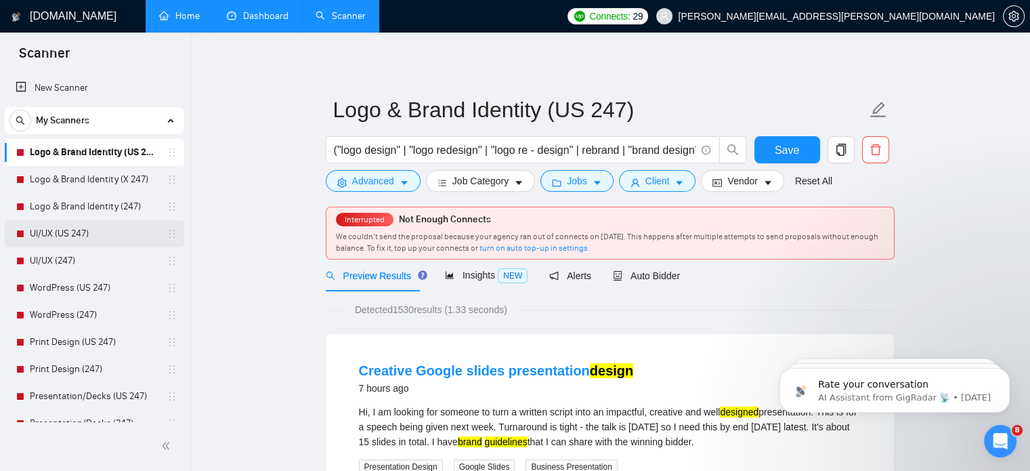
click at [121, 230] on link "UI/UX (US 247)" at bounding box center [94, 233] width 129 height 27
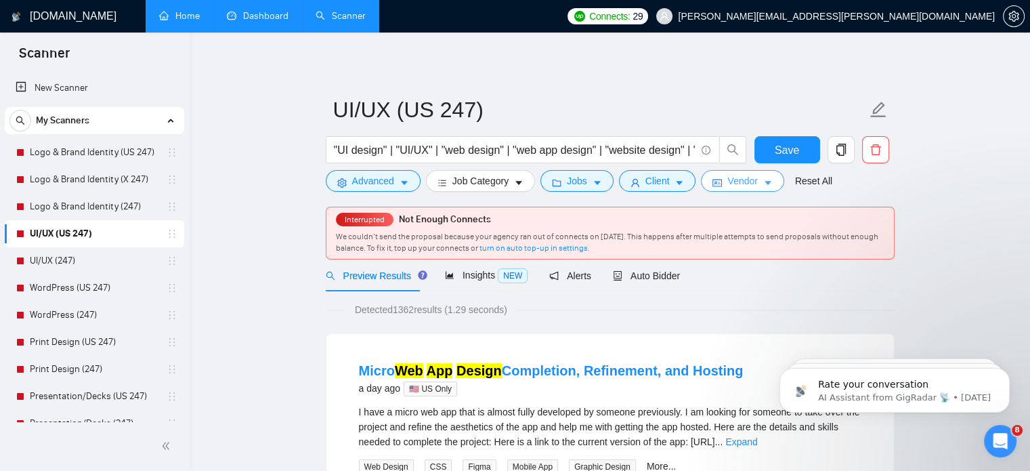
click at [742, 178] on span "Vendor" at bounding box center [742, 180] width 30 height 15
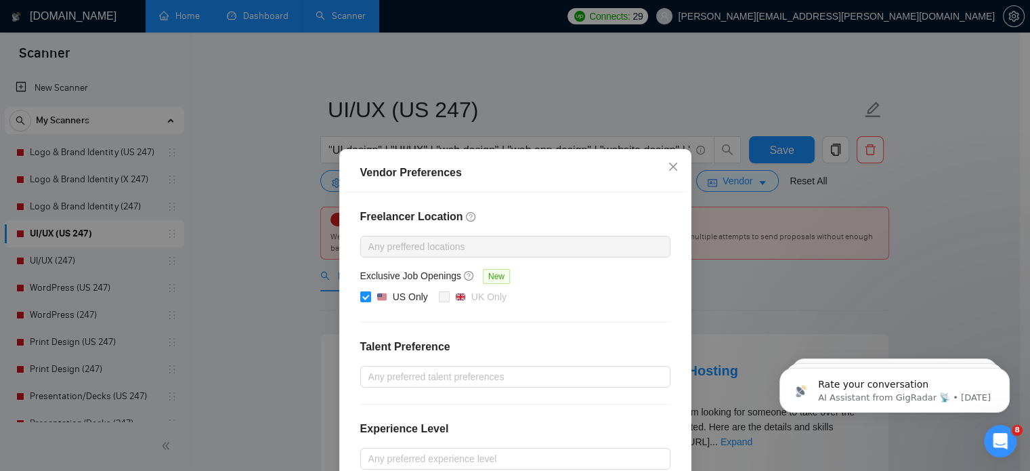
click at [626, 97] on div "Vendor Preferences Freelancer Location Any preffered locations Exclusive Job Op…" at bounding box center [515, 235] width 1030 height 471
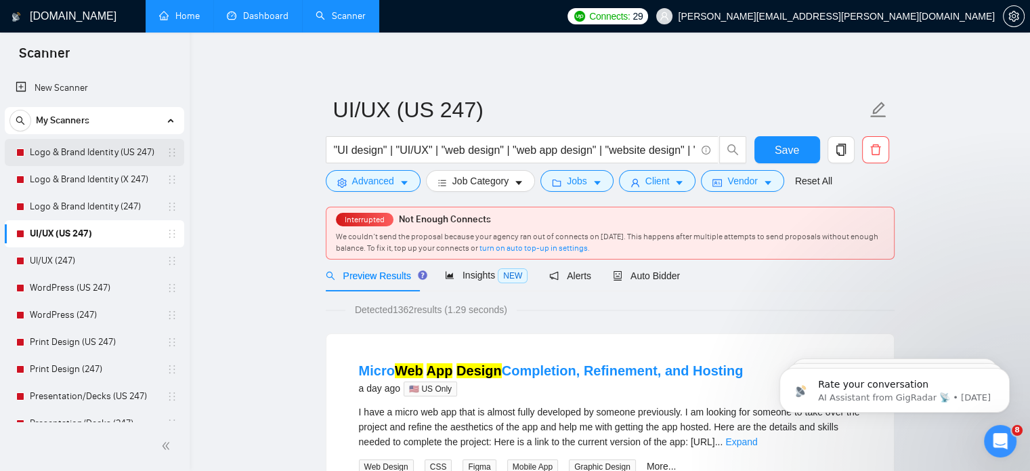
click at [126, 160] on link "Logo & Brand Identity (US 247)" at bounding box center [94, 152] width 129 height 27
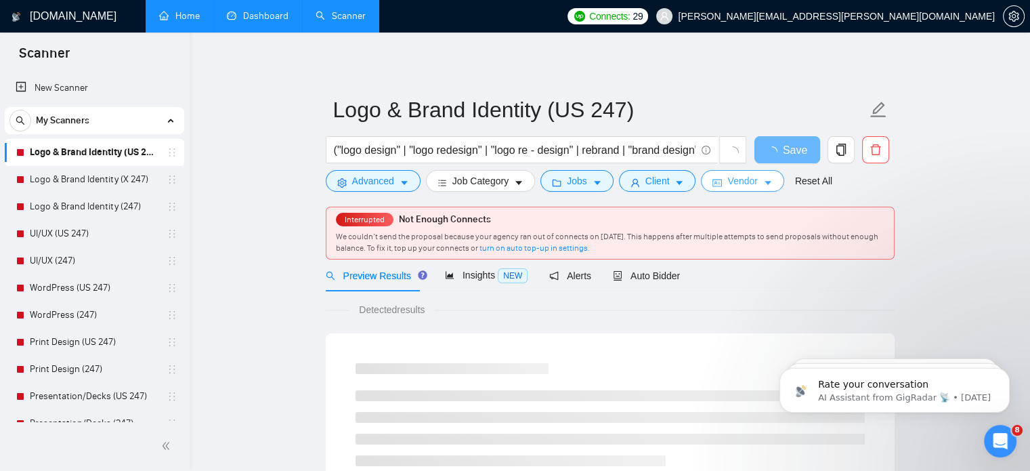
click at [748, 181] on span "Vendor" at bounding box center [742, 180] width 30 height 15
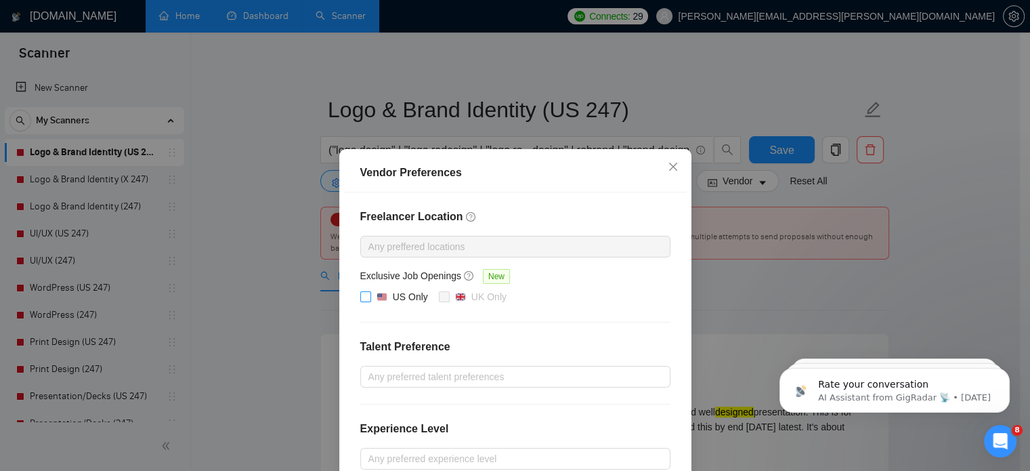
click at [383, 300] on div "US Only" at bounding box center [401, 296] width 51 height 15
click at [370, 300] on input "US Only" at bounding box center [364, 295] width 9 height 9
checkbox input "true"
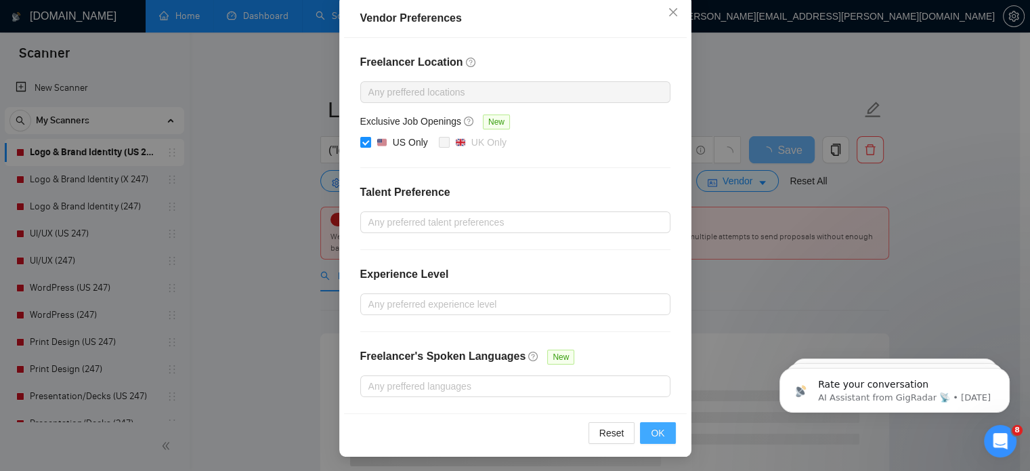
click at [640, 434] on button "OK" at bounding box center [657, 433] width 35 height 22
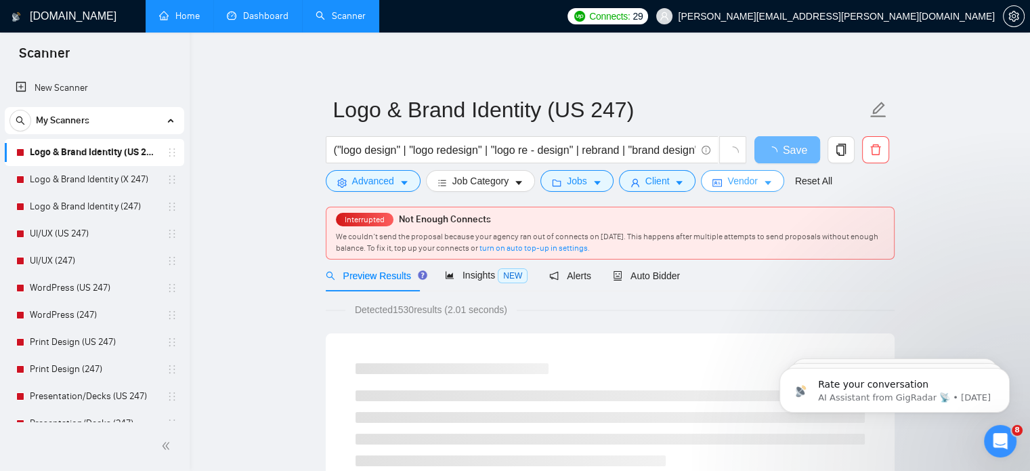
scroll to position [0, 0]
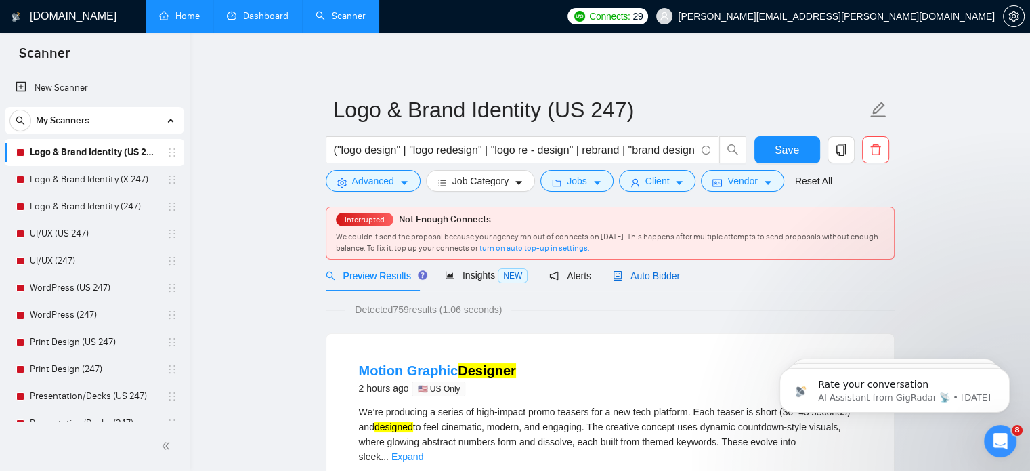
click at [650, 278] on span "Auto Bidder" at bounding box center [646, 275] width 67 height 11
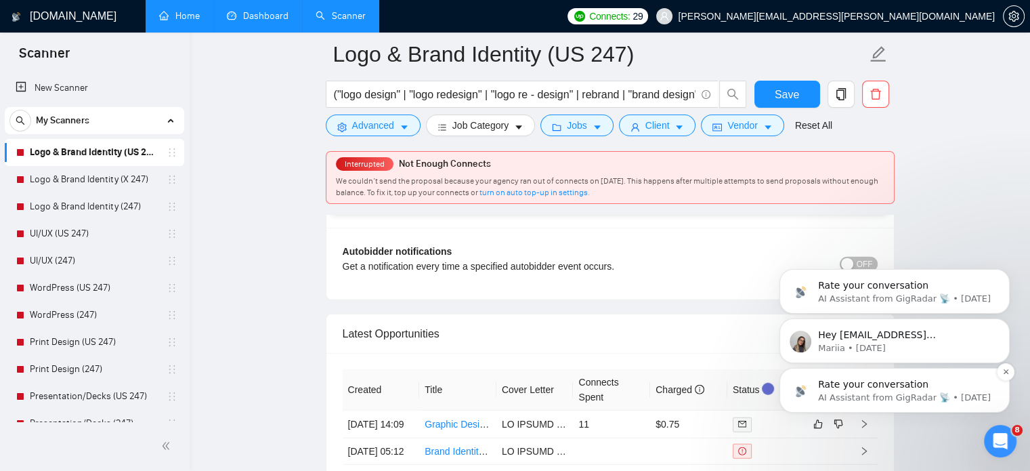
scroll to position [3354, 0]
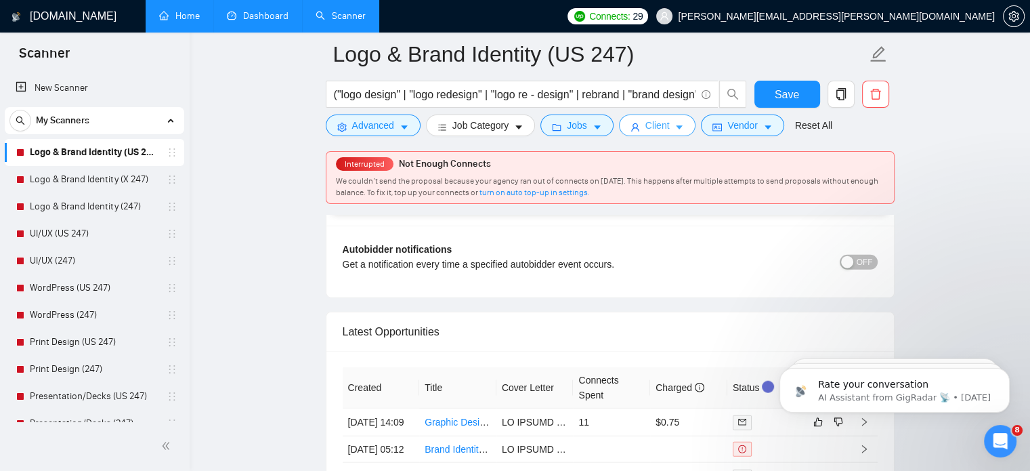
click at [649, 130] on span "Client" at bounding box center [657, 125] width 24 height 15
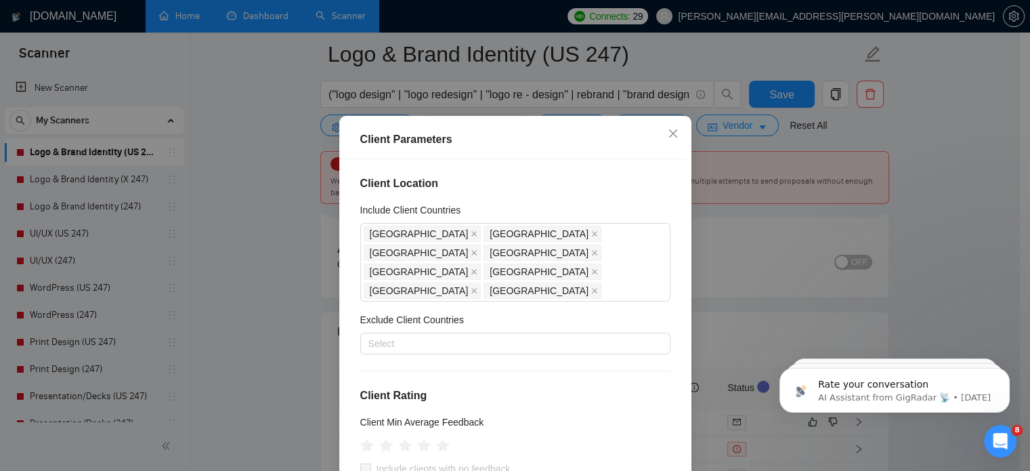
scroll to position [19, 0]
click at [668, 132] on icon "close" at bounding box center [673, 134] width 11 height 11
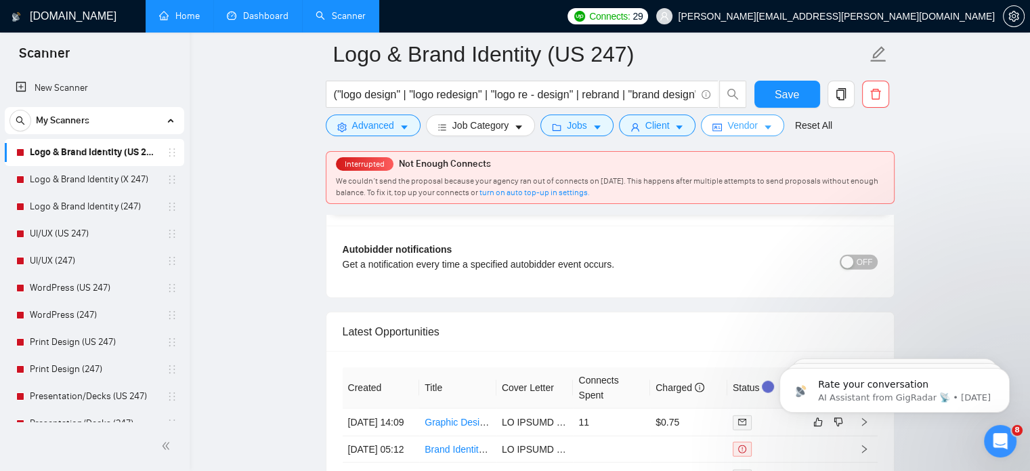
click at [739, 129] on span "Vendor" at bounding box center [742, 125] width 30 height 15
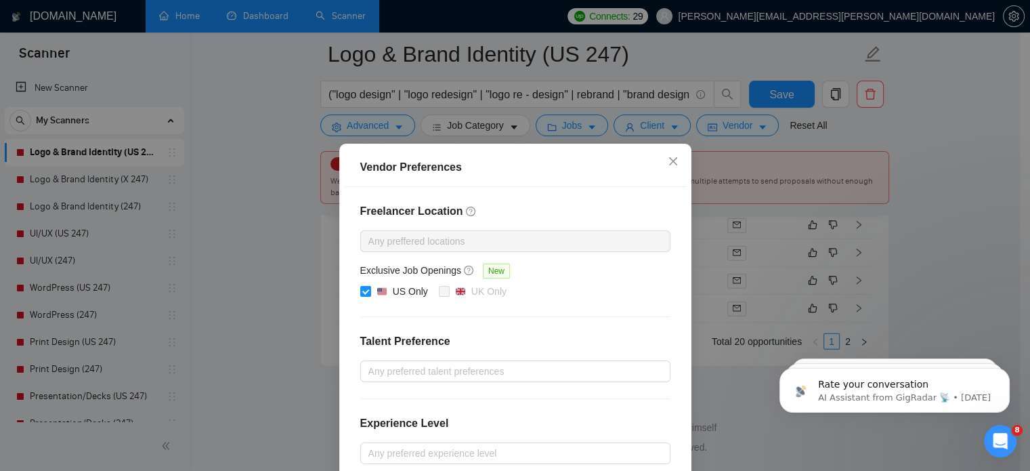
scroll to position [0, 0]
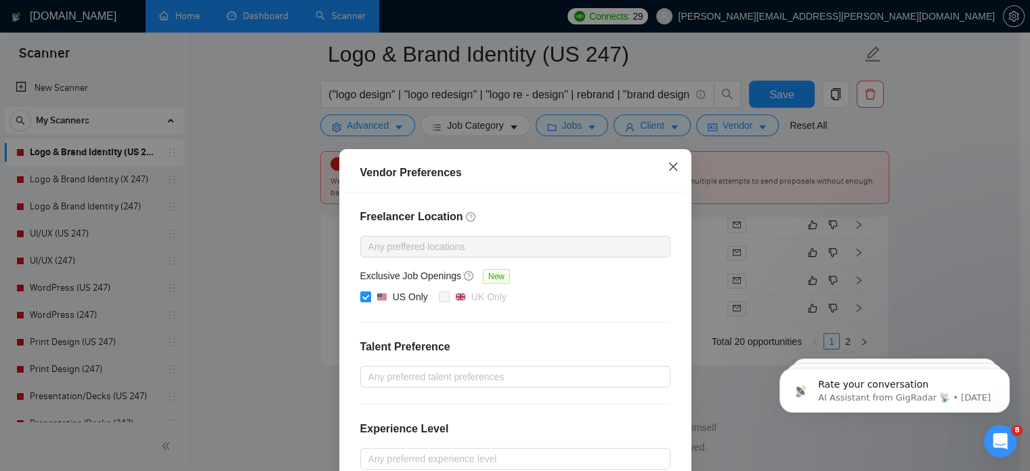
click at [663, 175] on span "Close" at bounding box center [673, 167] width 37 height 37
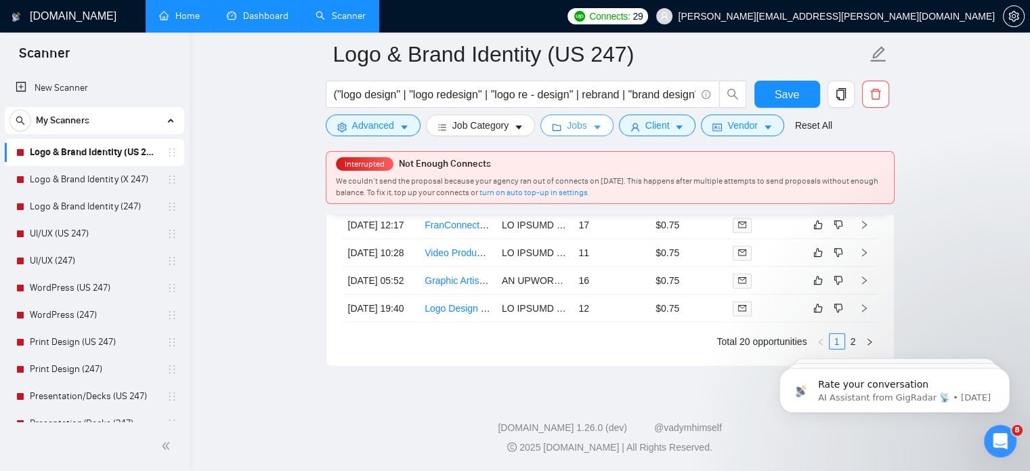
click at [575, 133] on button "Jobs" at bounding box center [576, 125] width 73 height 22
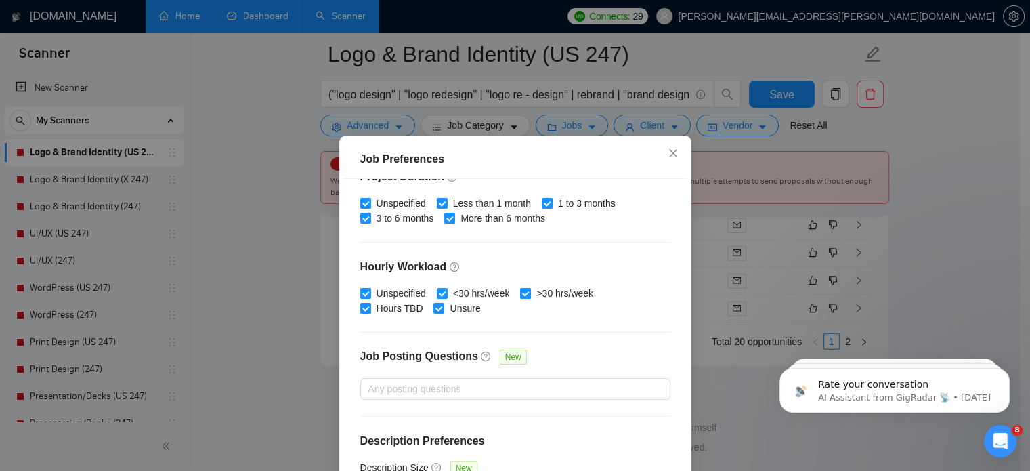
scroll to position [433, 0]
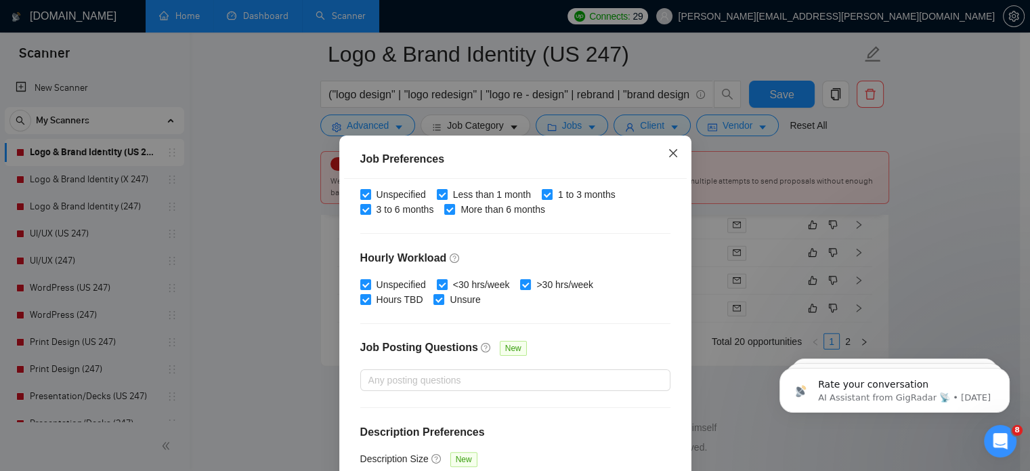
click at [661, 156] on span "Close" at bounding box center [673, 153] width 37 height 37
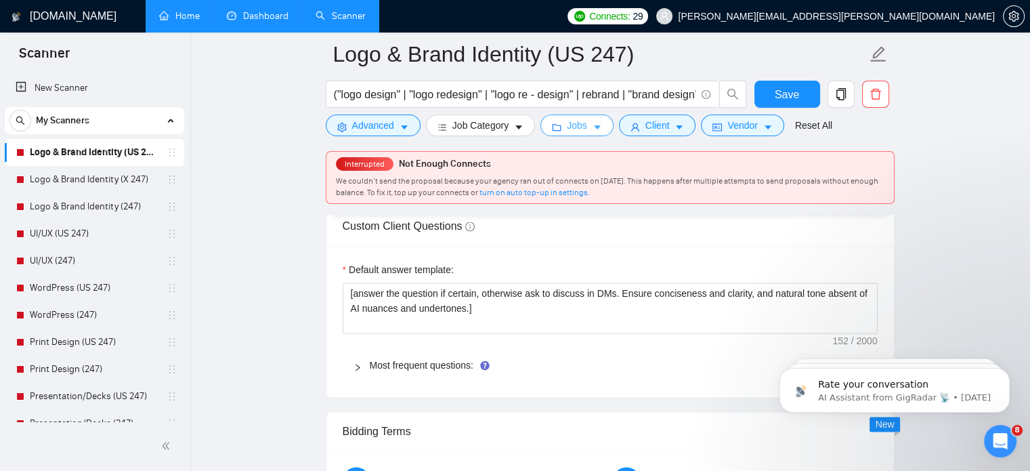
scroll to position [2003, 0]
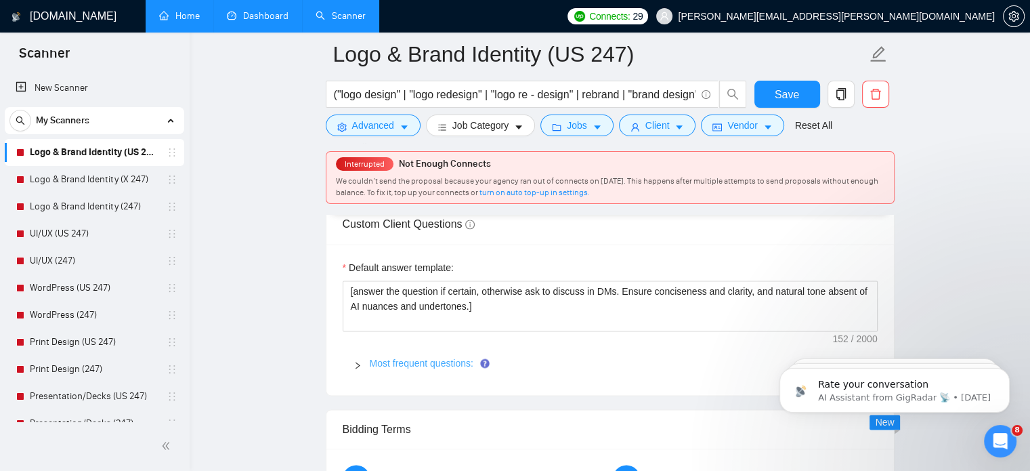
click at [432, 361] on link "Most frequent questions:" at bounding box center [422, 362] width 104 height 11
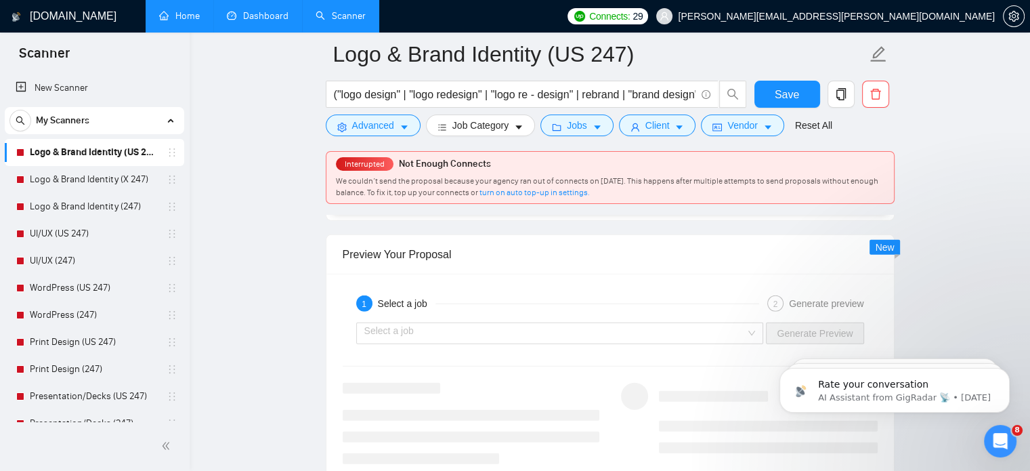
scroll to position [3546, 0]
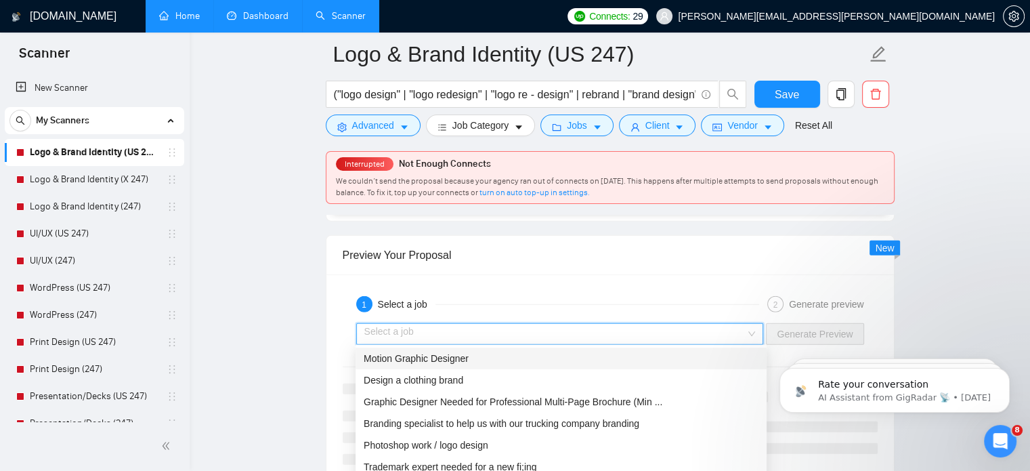
click at [458, 326] on input "search" at bounding box center [555, 334] width 382 height 20
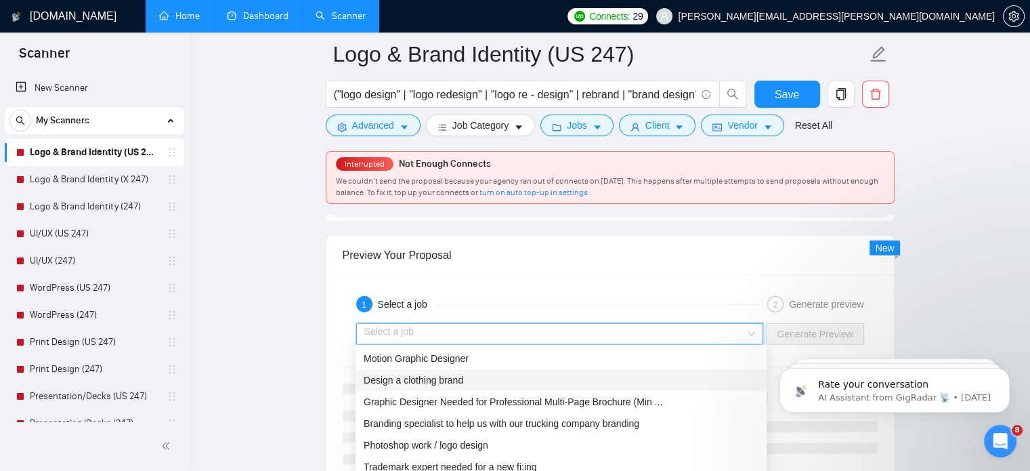
click at [451, 384] on span "Design a clothing brand" at bounding box center [414, 379] width 100 height 11
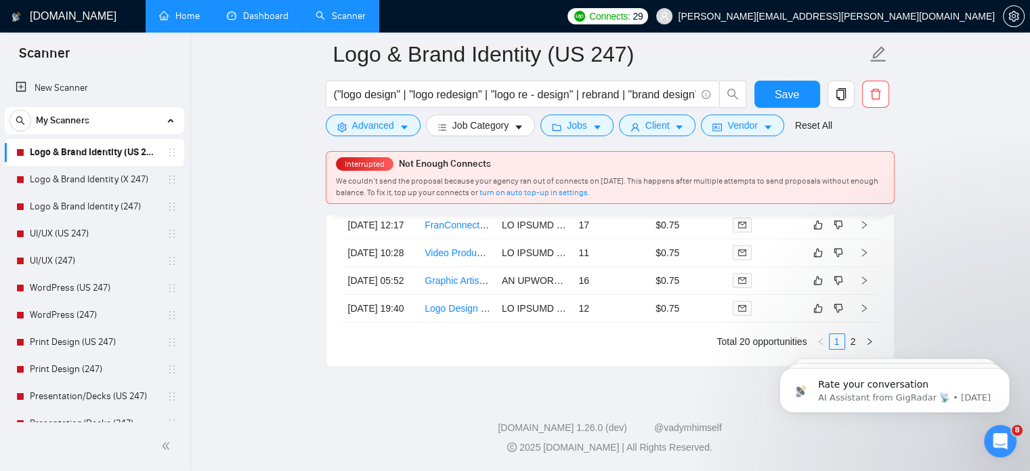
scroll to position [4780, 0]
click at [512, 134] on button "Job Category" at bounding box center [480, 125] width 109 height 22
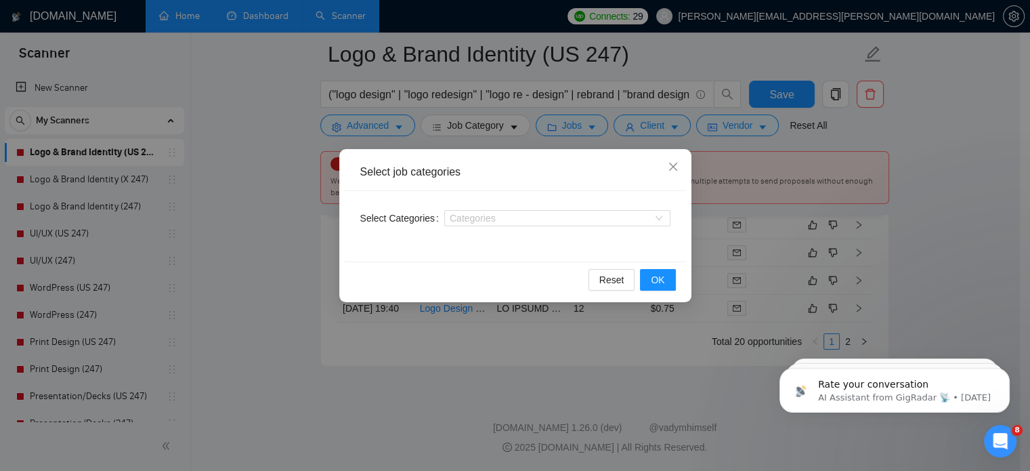
click at [311, 240] on div "Select job categories Select Categories Categories Reset OK" at bounding box center [515, 235] width 1030 height 471
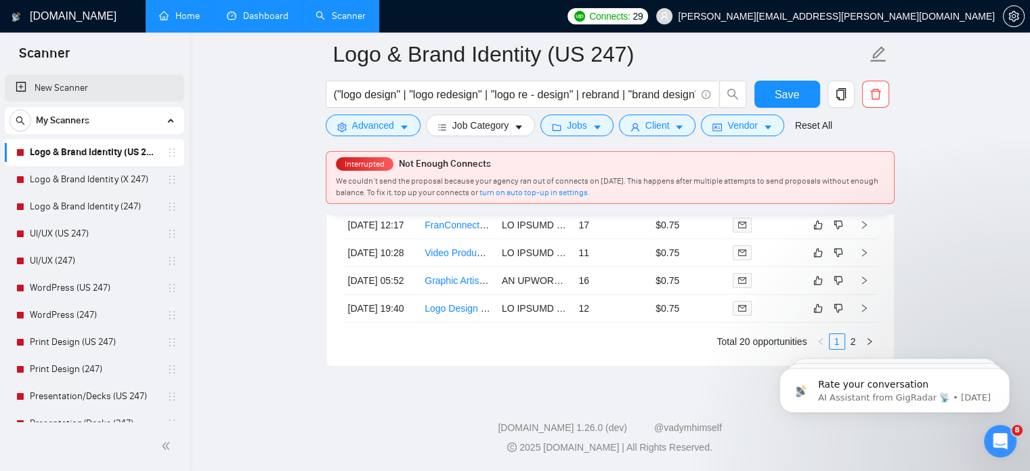
click at [70, 85] on link "New Scanner" at bounding box center [95, 87] width 158 height 27
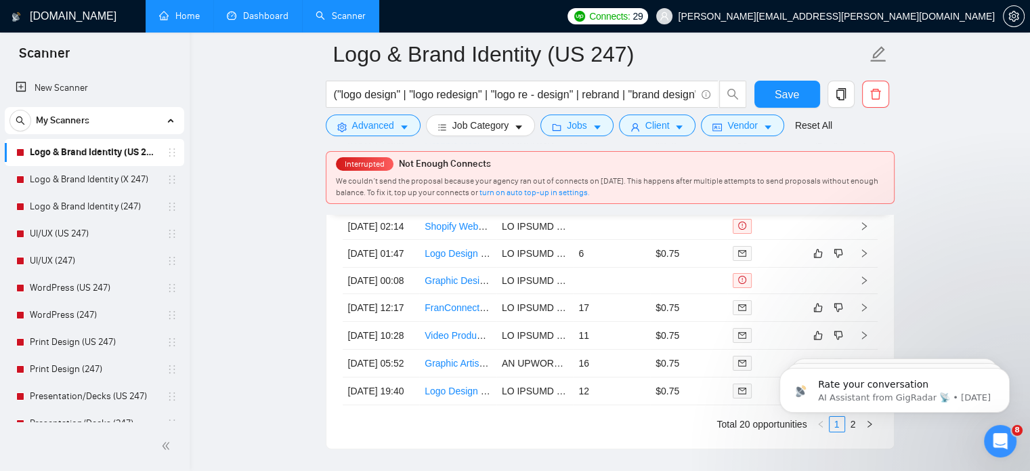
scroll to position [4578, 0]
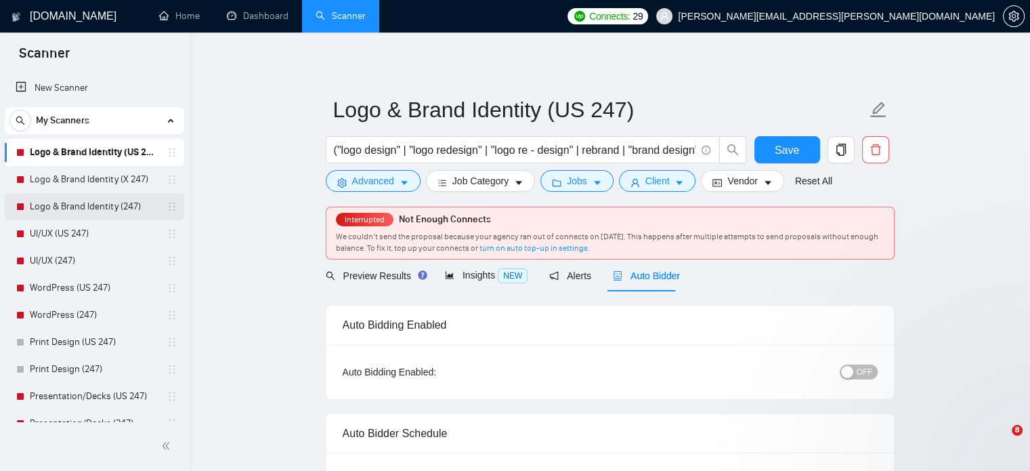
click at [93, 208] on link "Logo & Brand Identity (247)" at bounding box center [94, 206] width 129 height 27
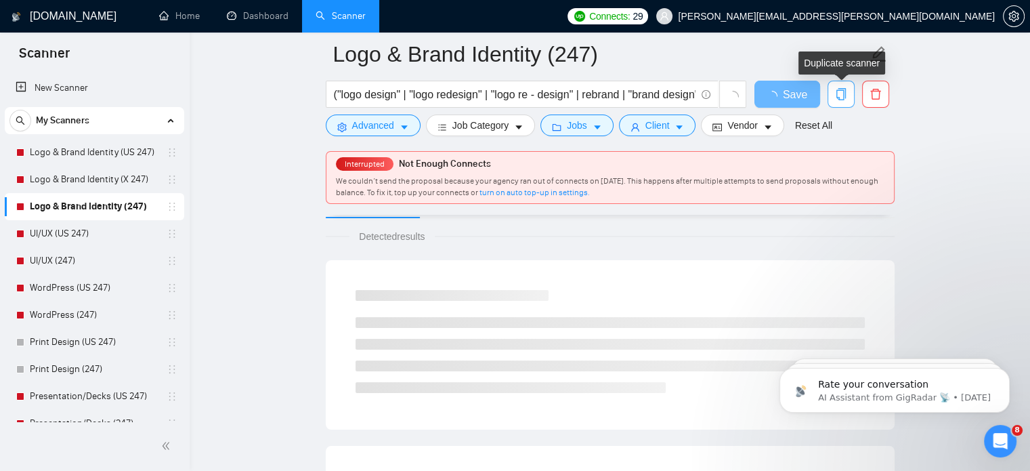
click at [846, 97] on icon "copy" at bounding box center [841, 94] width 12 height 12
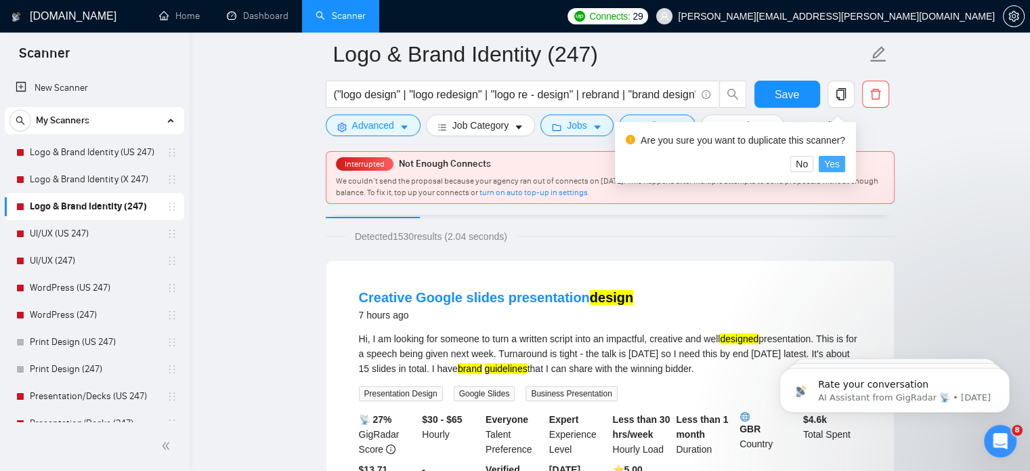
click at [826, 160] on span "Yes" at bounding box center [832, 163] width 16 height 15
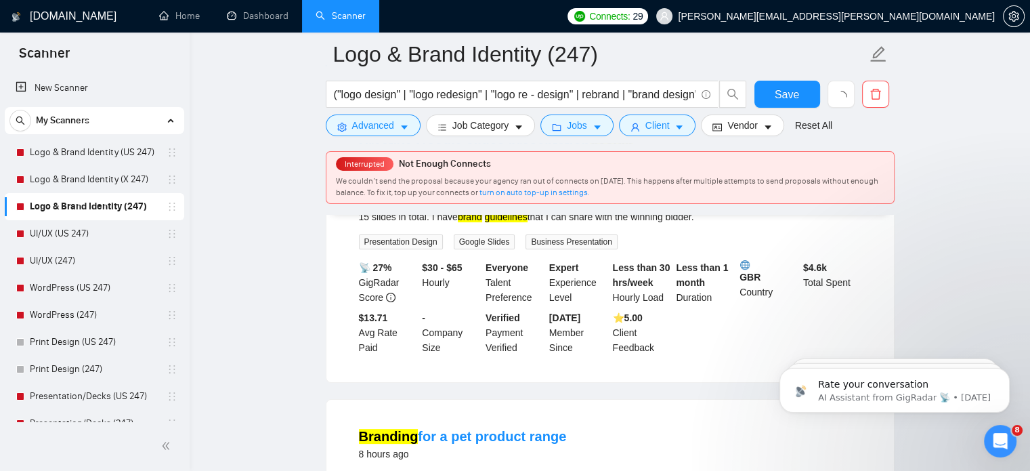
scroll to position [277, 0]
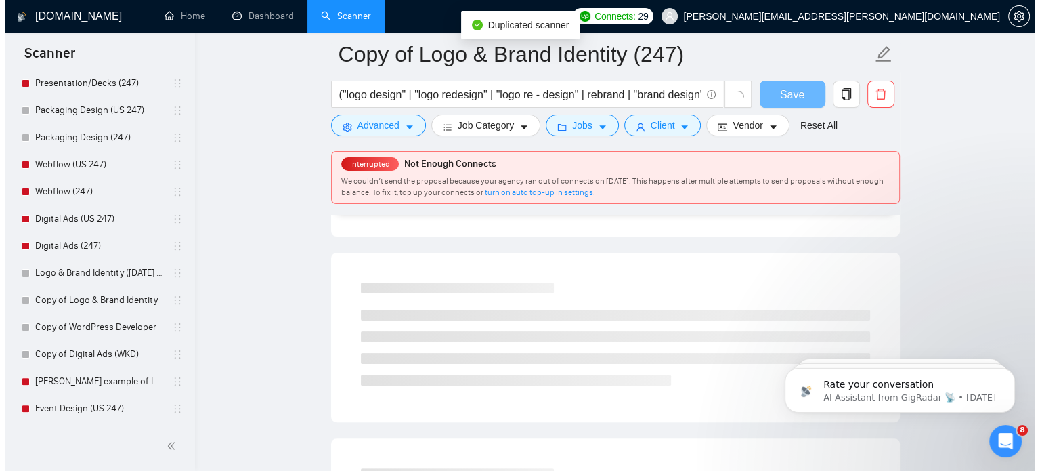
scroll to position [301, 0]
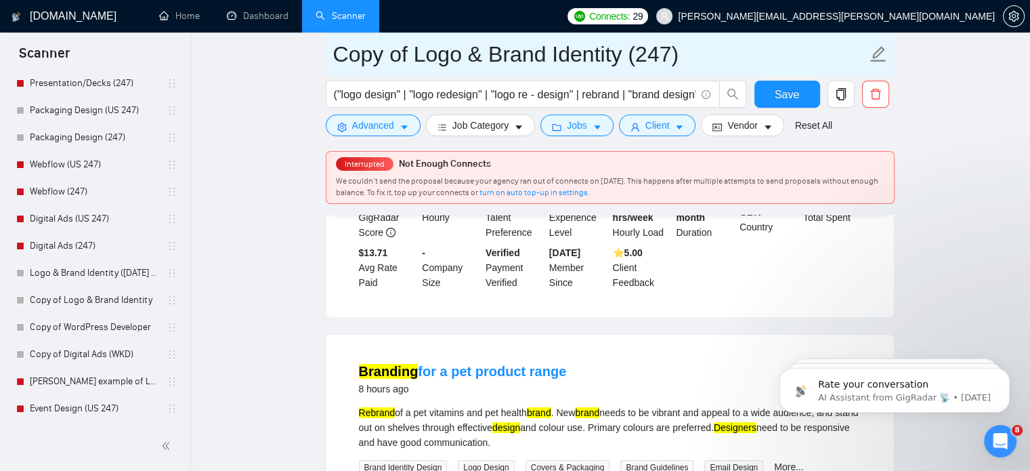
click at [611, 56] on input "Copy of Logo & Brand Identity (247)" at bounding box center [599, 54] width 533 height 34
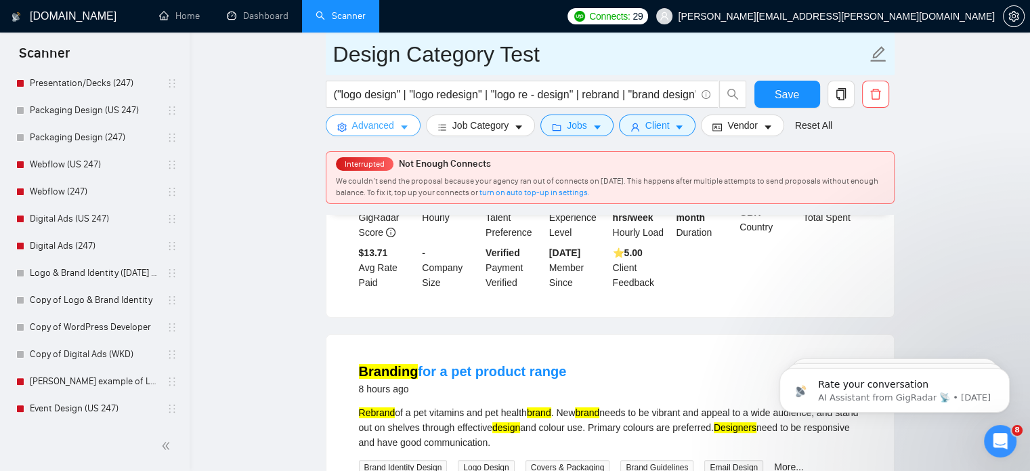
type input "Design Category Test"
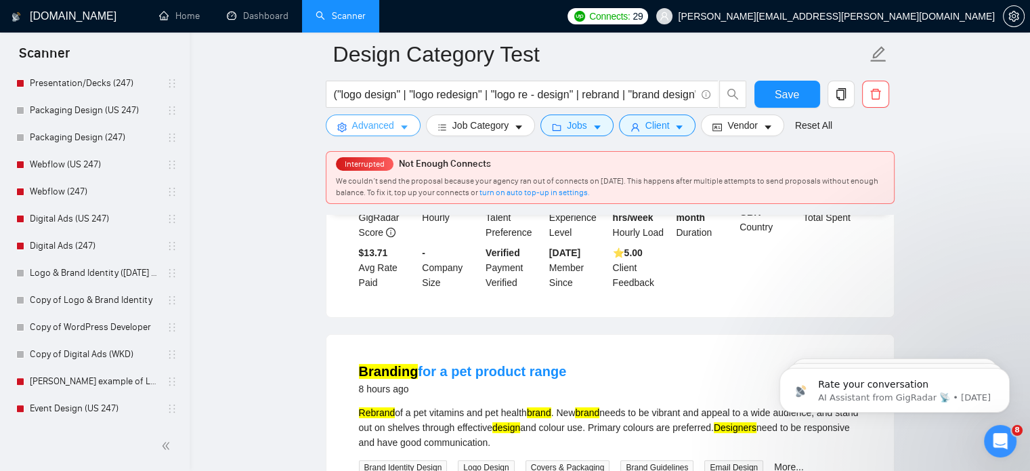
click at [366, 127] on span "Advanced" at bounding box center [373, 125] width 42 height 15
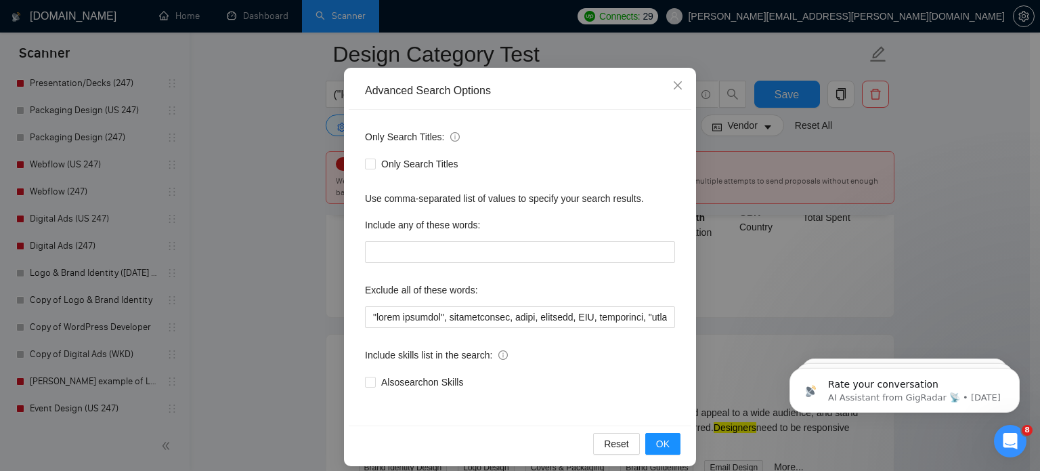
scroll to position [89, 0]
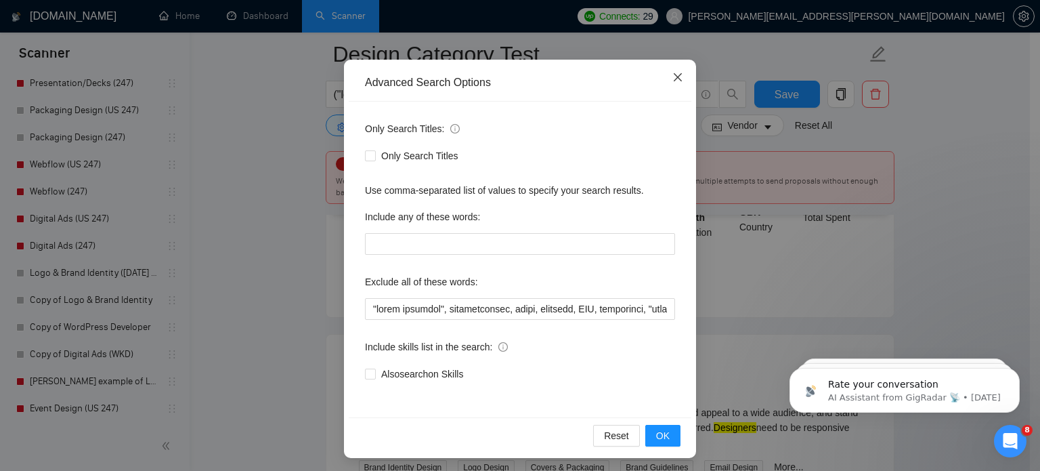
click at [683, 74] on span "Close" at bounding box center [677, 78] width 37 height 37
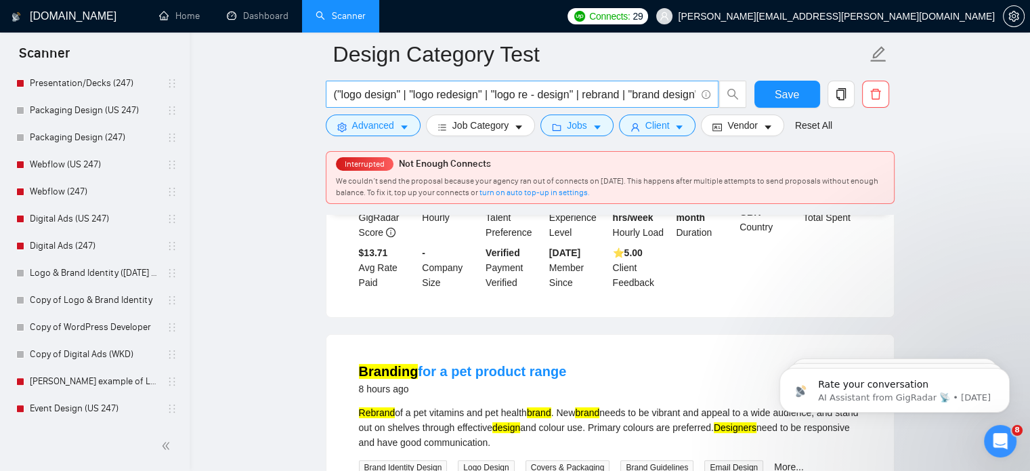
click at [588, 87] on input "("logo design" | "logo redesign" | "logo re - design" | rebrand | "brand design…" at bounding box center [515, 94] width 362 height 17
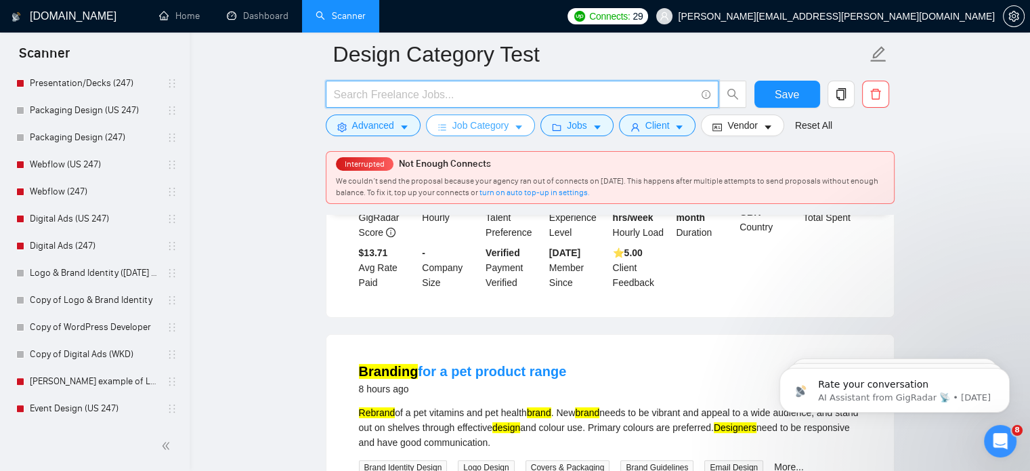
click at [522, 118] on button "Job Category" at bounding box center [480, 125] width 109 height 22
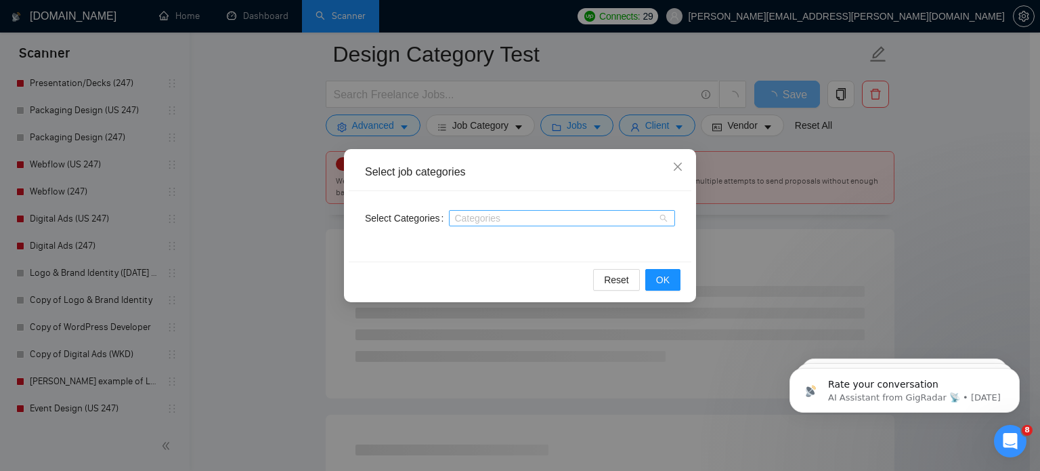
click at [515, 217] on div at bounding box center [555, 218] width 206 height 11
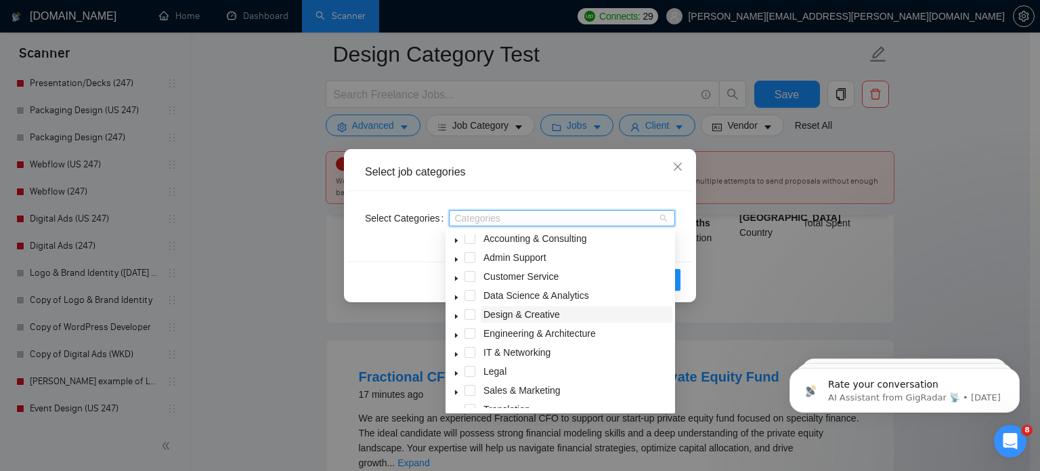
scroll to position [16, 0]
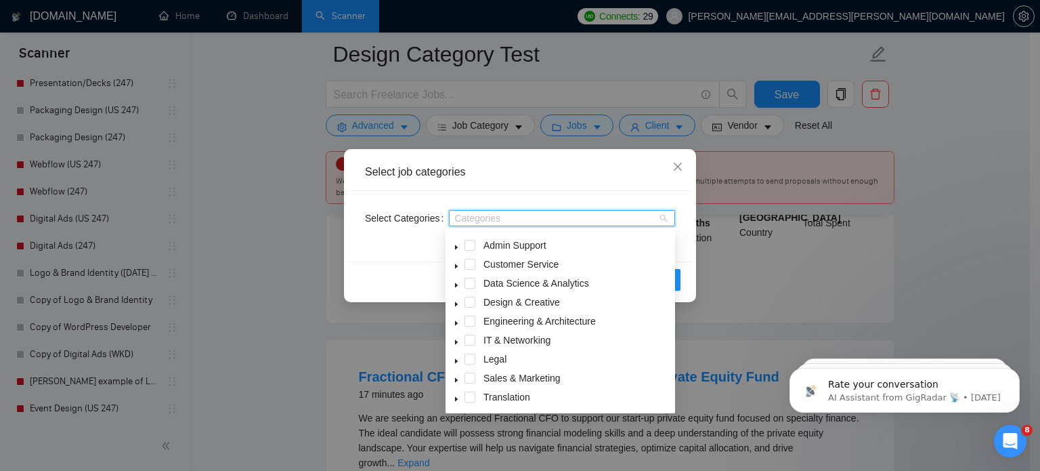
click at [455, 302] on icon "caret-down" at bounding box center [456, 303] width 3 height 5
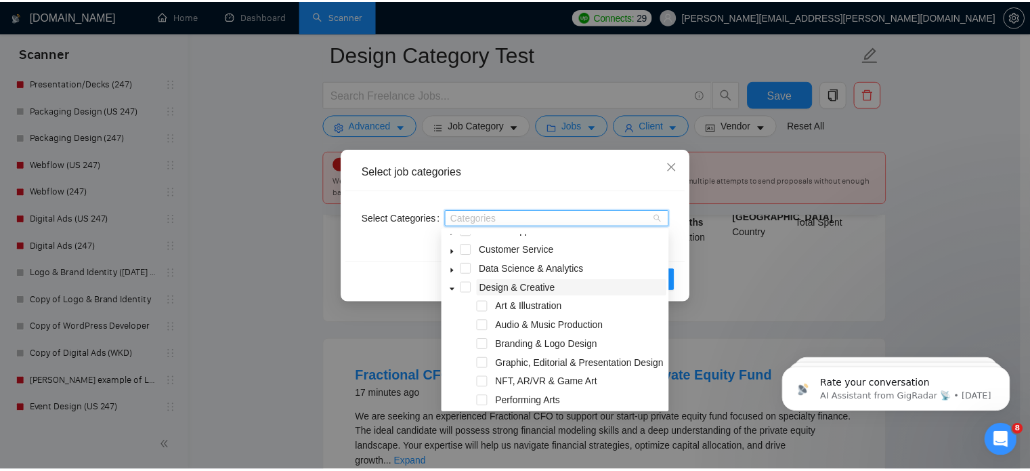
scroll to position [30, 0]
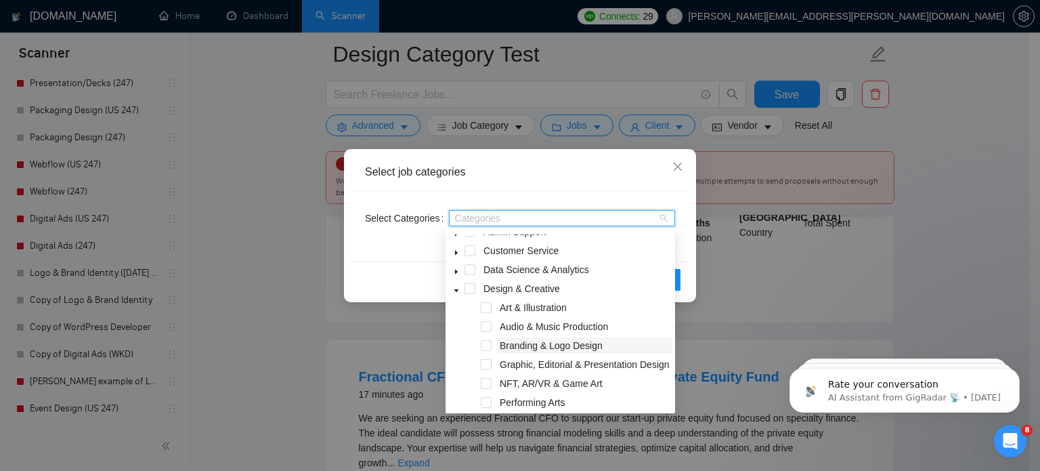
click at [555, 343] on span "Branding & Logo Design" at bounding box center [551, 345] width 103 height 11
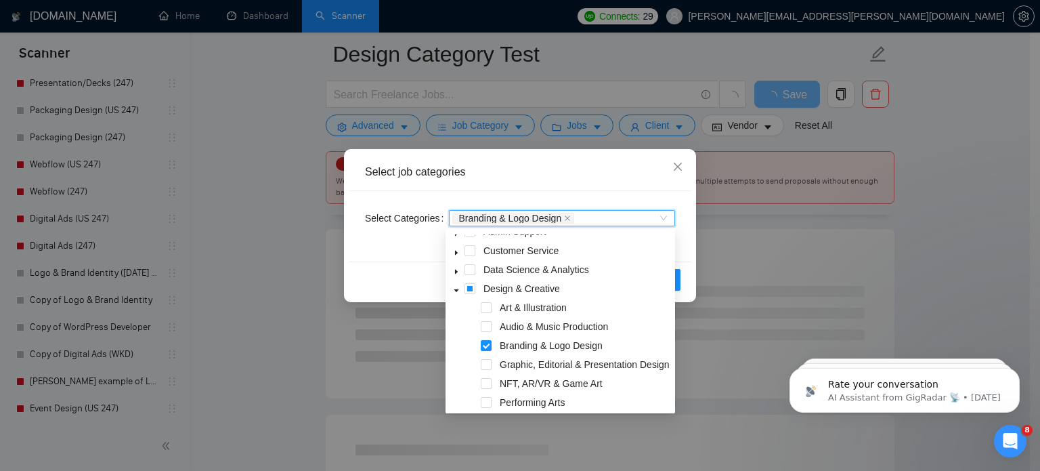
click at [929, 232] on div "Select job categories Select Categories Branding & Logo Design Branding & Logo …" at bounding box center [520, 235] width 1040 height 471
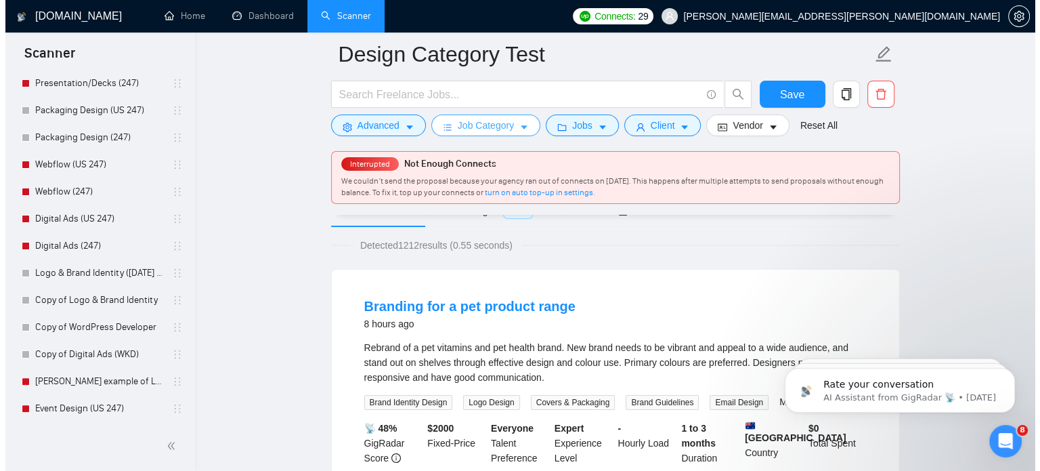
scroll to position [73, 0]
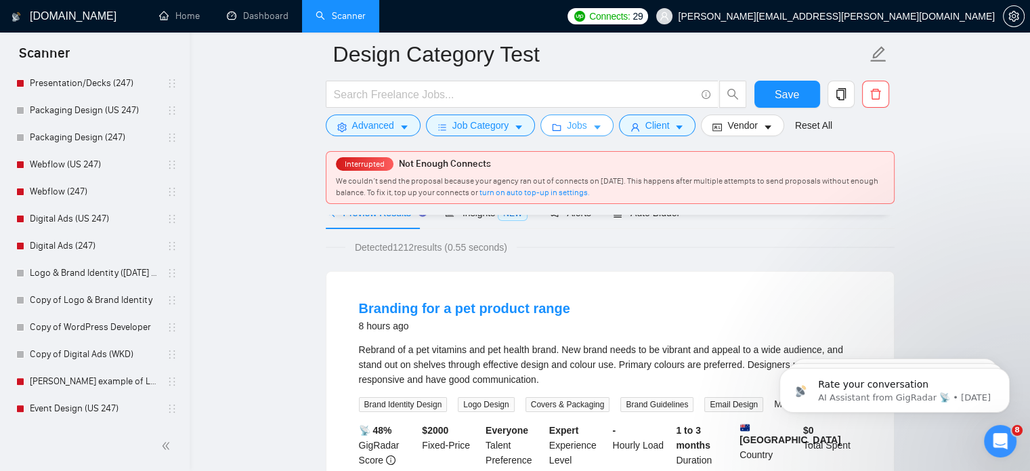
click at [571, 125] on span "Jobs" at bounding box center [577, 125] width 20 height 15
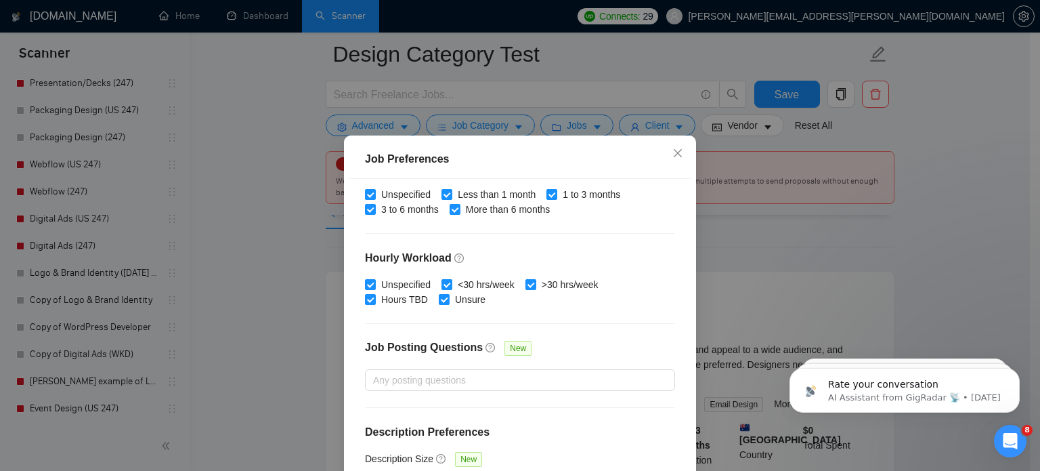
scroll to position [97, 0]
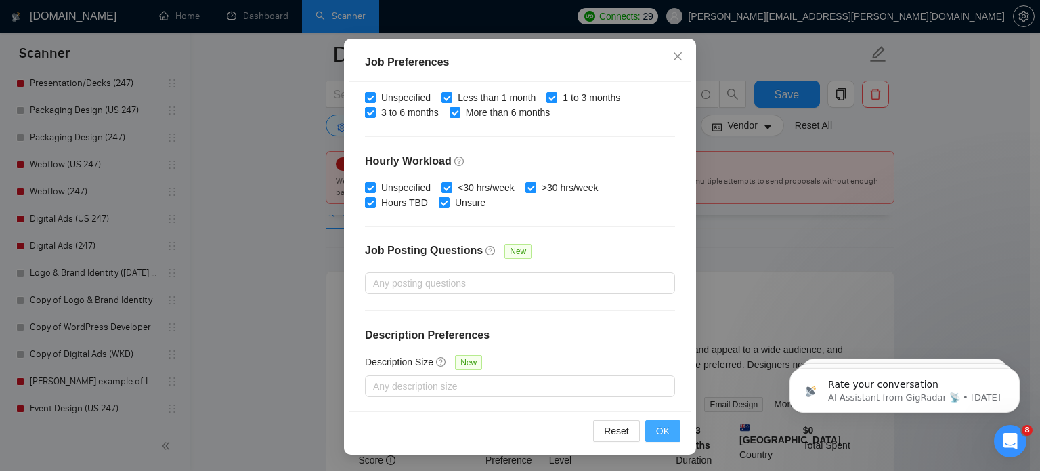
click at [656, 431] on span "OK" at bounding box center [663, 430] width 14 height 15
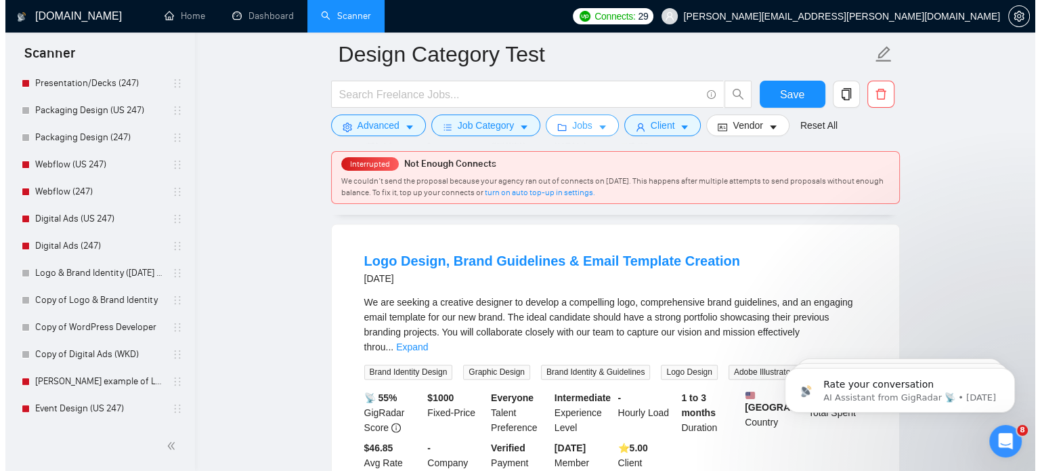
scroll to position [1944, 0]
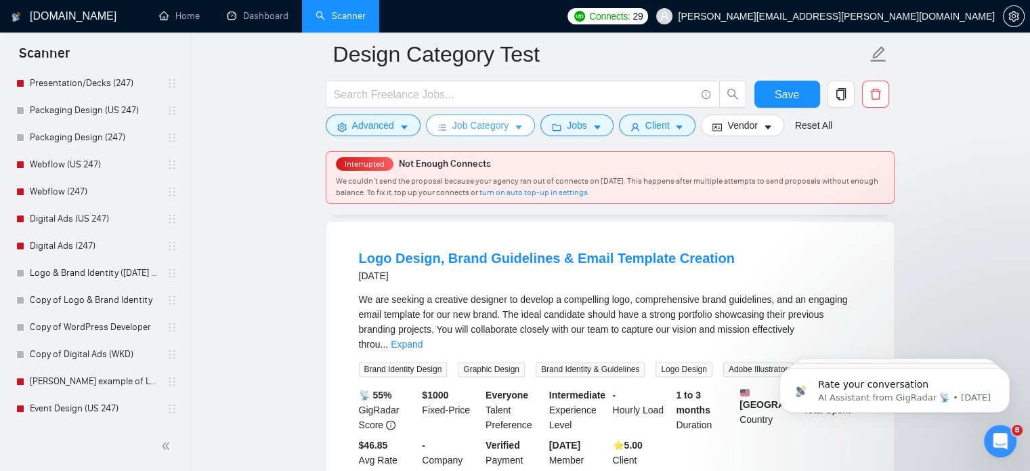
click at [501, 120] on span "Job Category" at bounding box center [480, 125] width 56 height 15
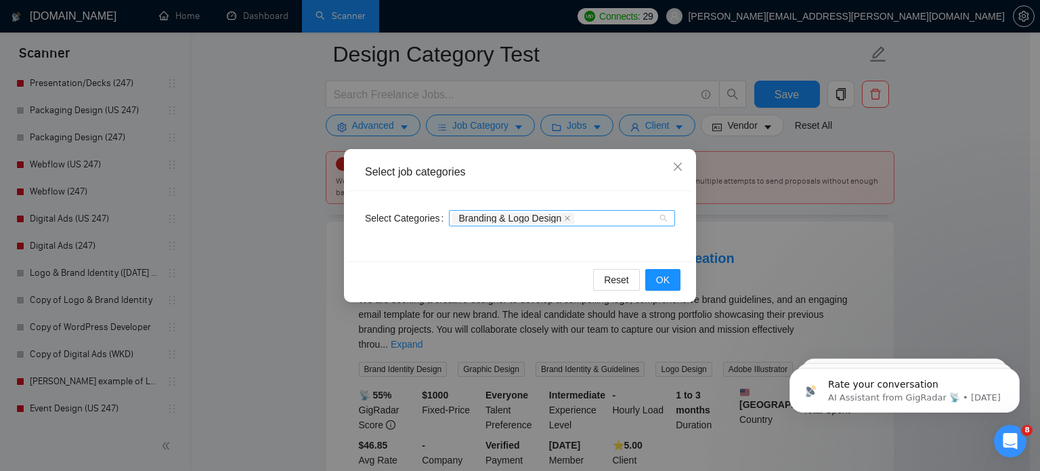
click at [599, 221] on div "Branding & Logo Design" at bounding box center [555, 218] width 206 height 14
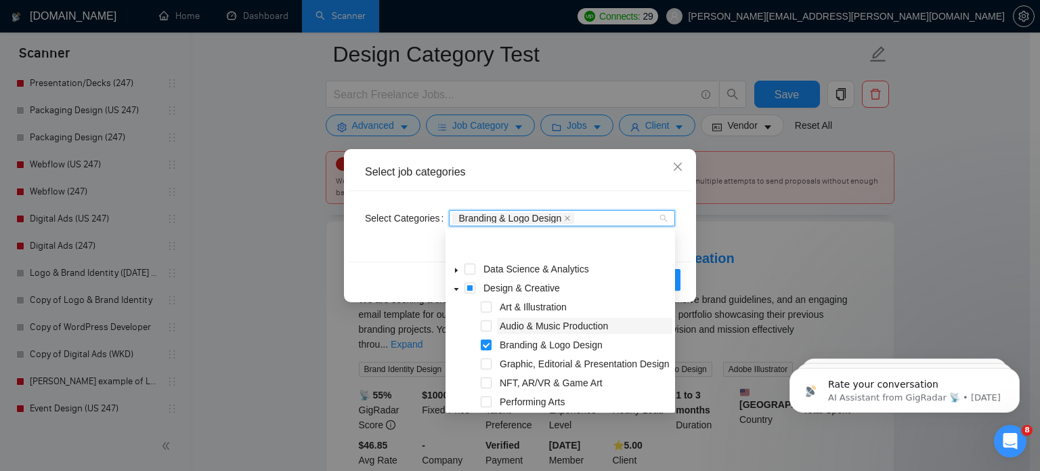
scroll to position [58, 0]
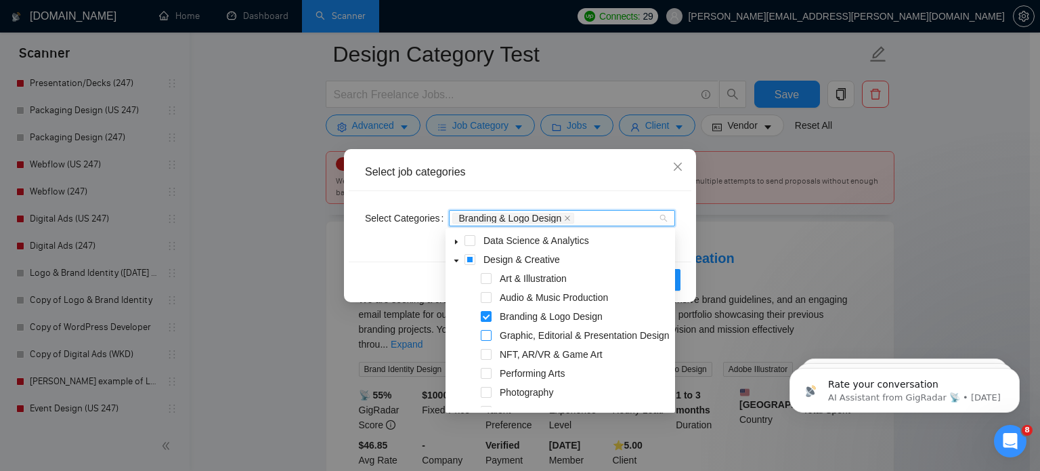
click at [489, 335] on span at bounding box center [486, 335] width 11 height 11
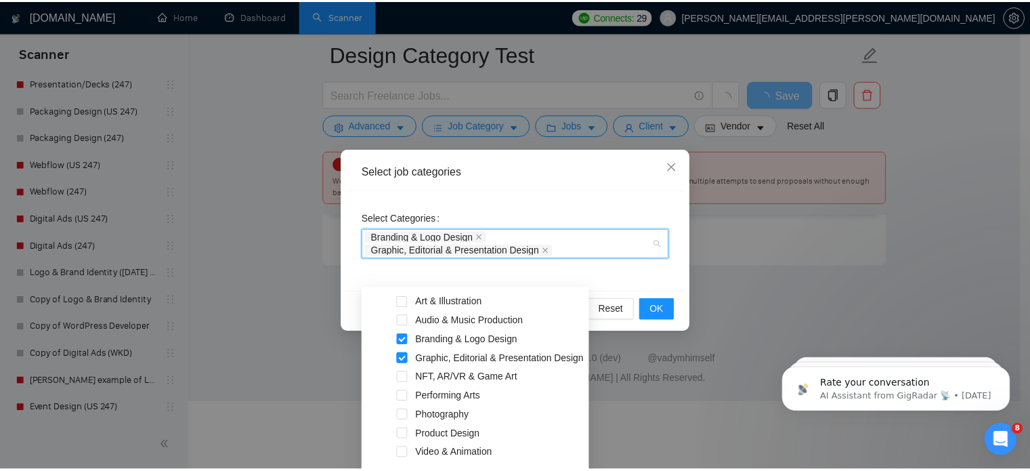
scroll to position [62, 0]
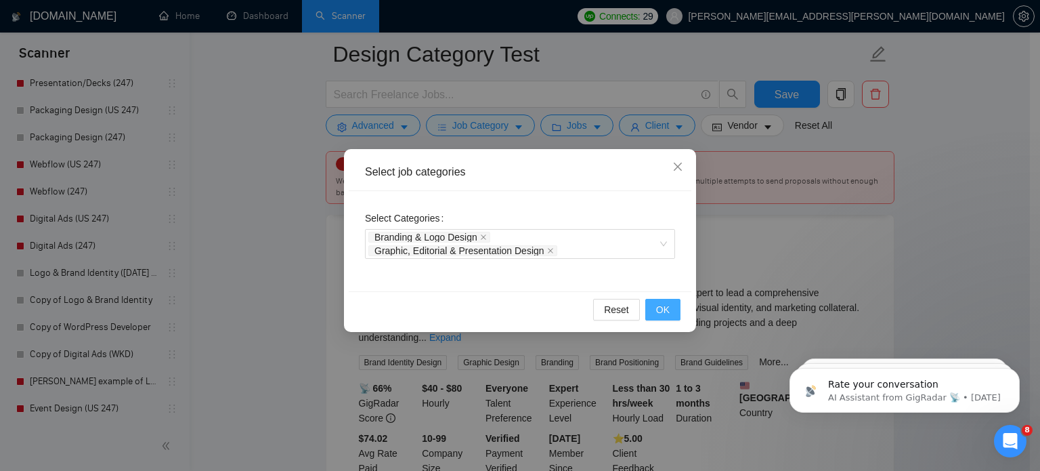
click at [655, 309] on button "OK" at bounding box center [662, 310] width 35 height 22
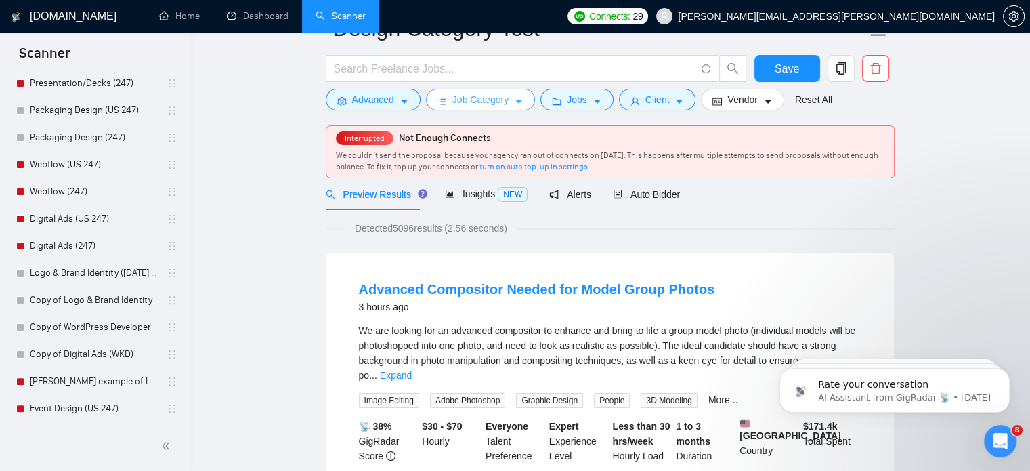
scroll to position [0, 0]
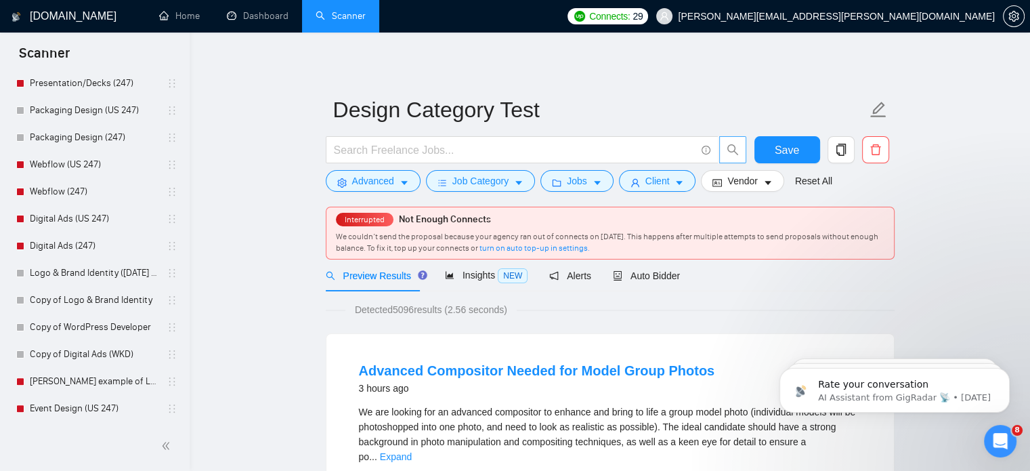
click at [737, 154] on icon "search" at bounding box center [732, 150] width 12 height 12
